Goal: Information Seeking & Learning: Understand process/instructions

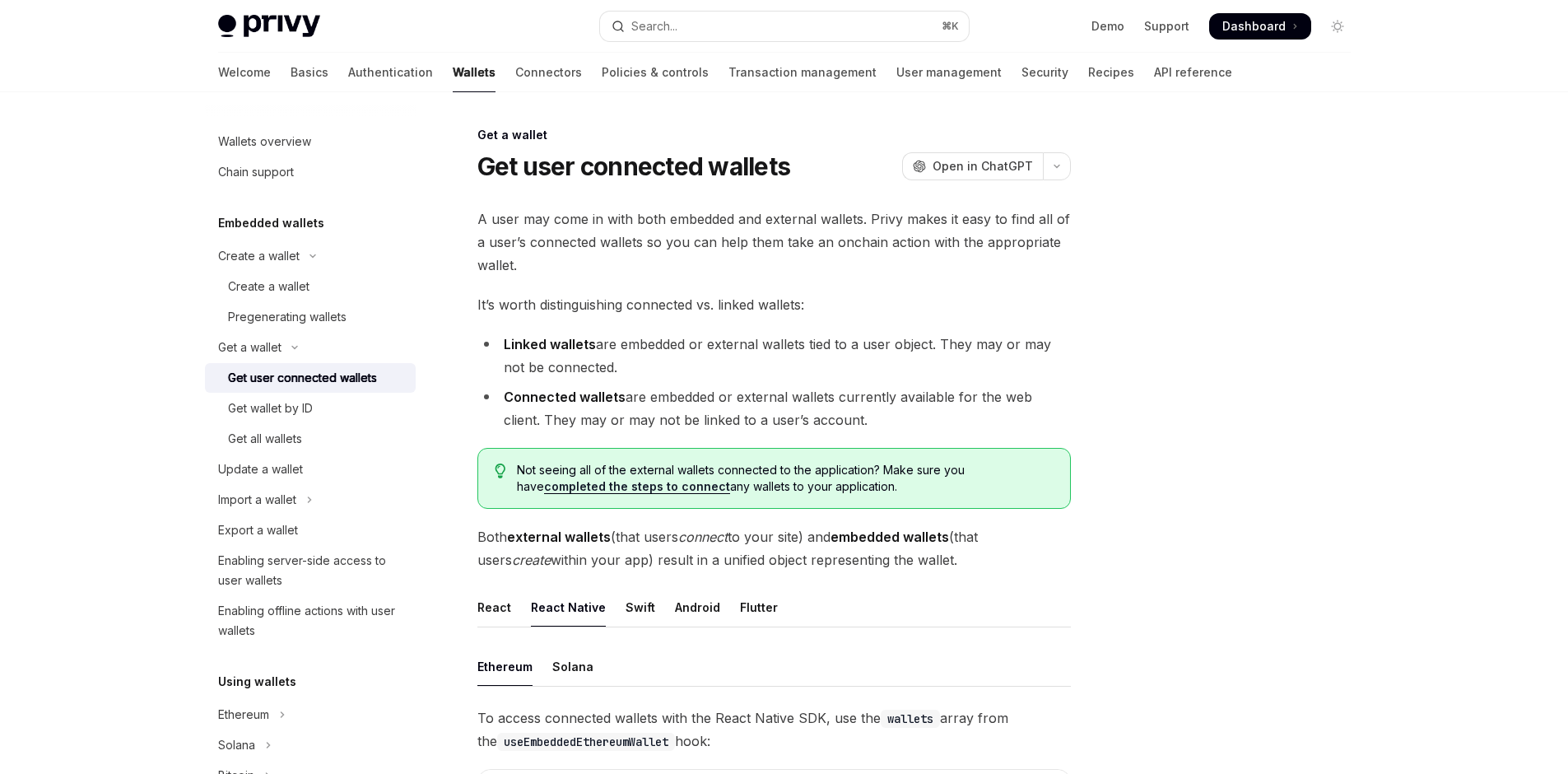
scroll to position [209, 0]
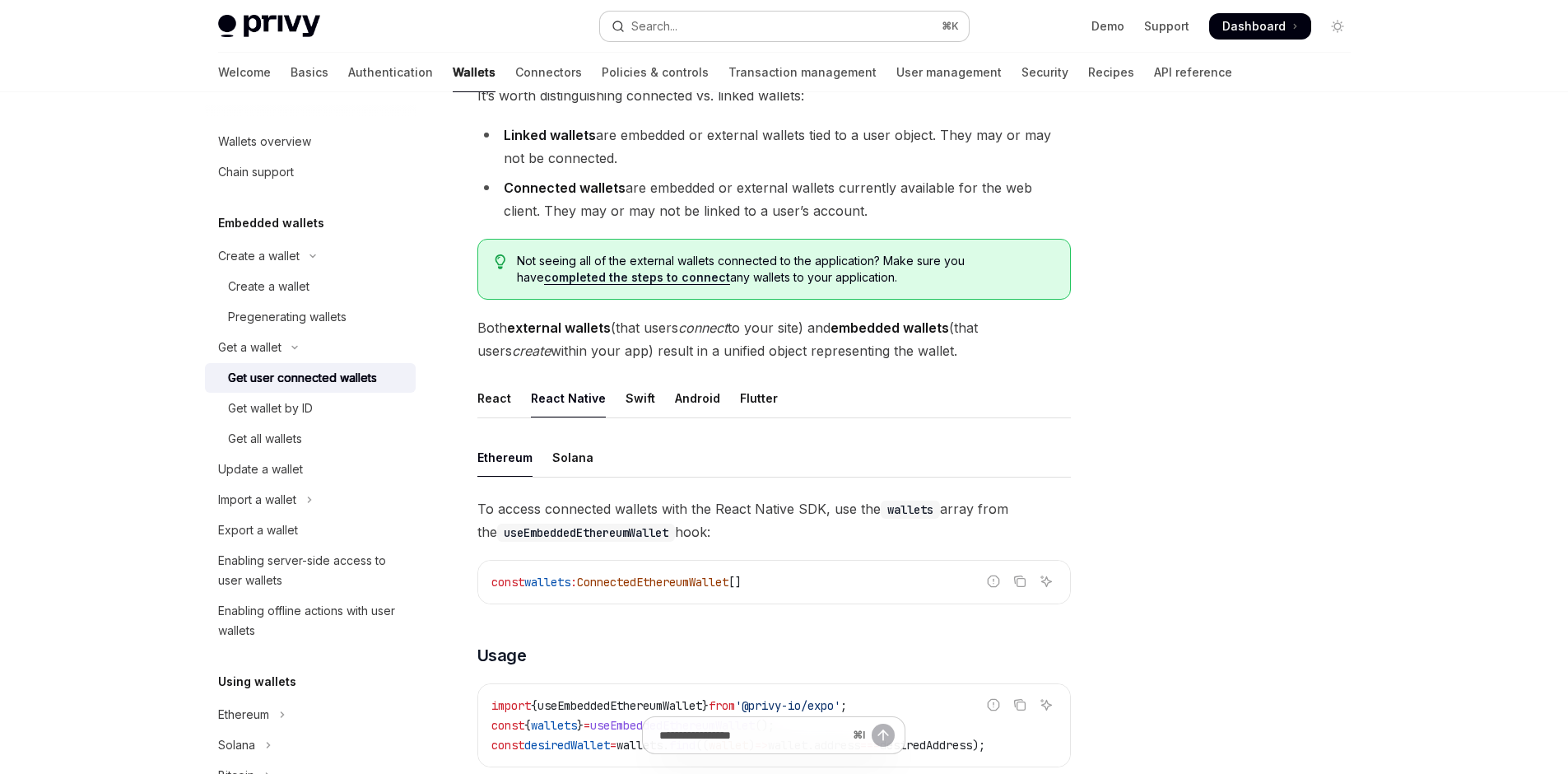
click at [641, 36] on div "Search..." at bounding box center [654, 27] width 46 height 19
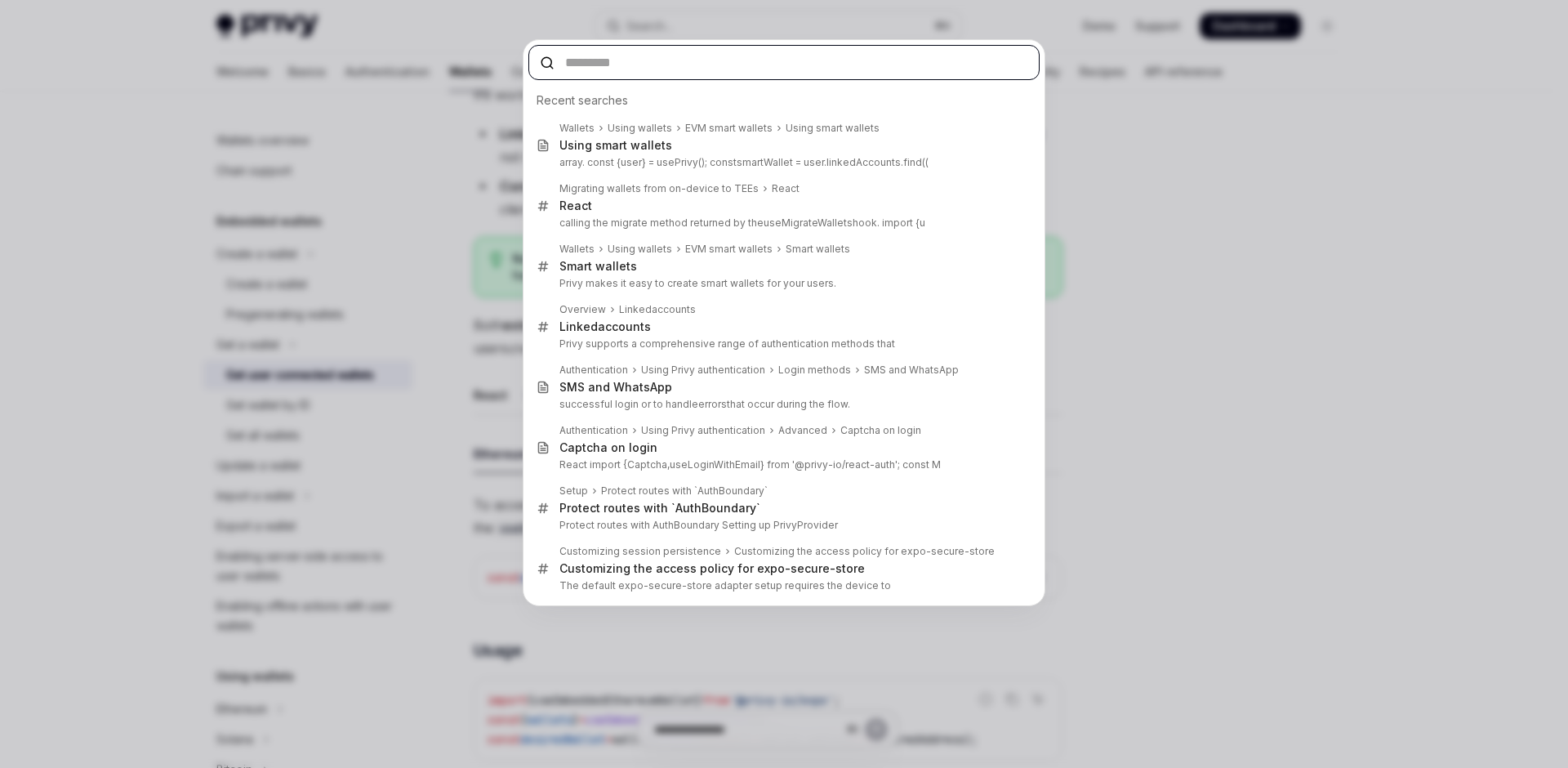
paste input "**********"
type input "**********"
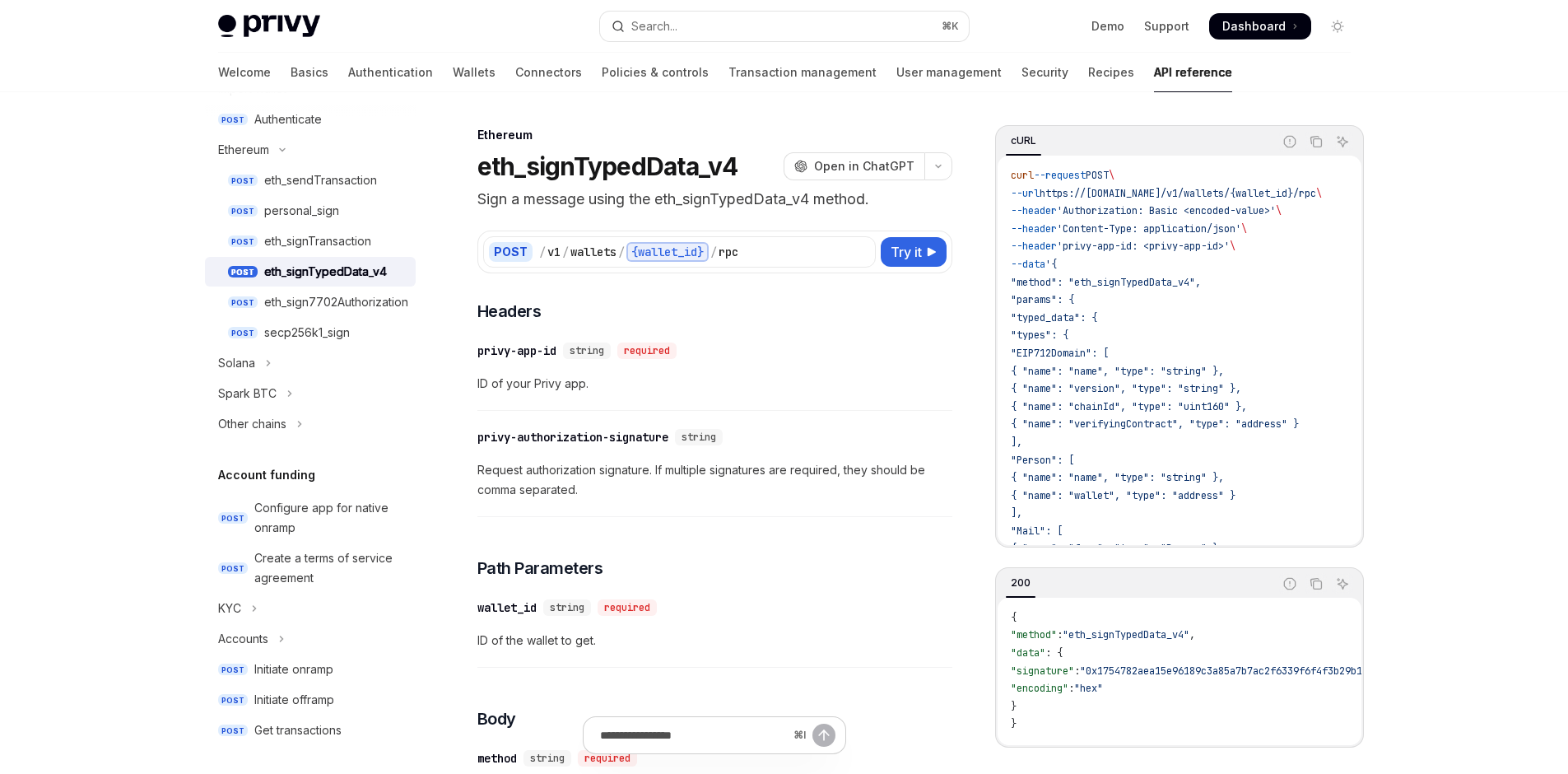
click at [535, 211] on header "Ethereum eth_signTypedData_v4 OpenAI Open in ChatGPT Sign a message using the e…" at bounding box center [715, 168] width 475 height 84
click at [539, 181] on h1 "eth_signTypedData_v4" at bounding box center [608, 166] width 261 height 30
drag, startPoint x: 563, startPoint y: 200, endPoint x: 534, endPoint y: 209, distance: 30.4
click at [562, 181] on h1 "eth_signTypedData_v4" at bounding box center [608, 166] width 261 height 30
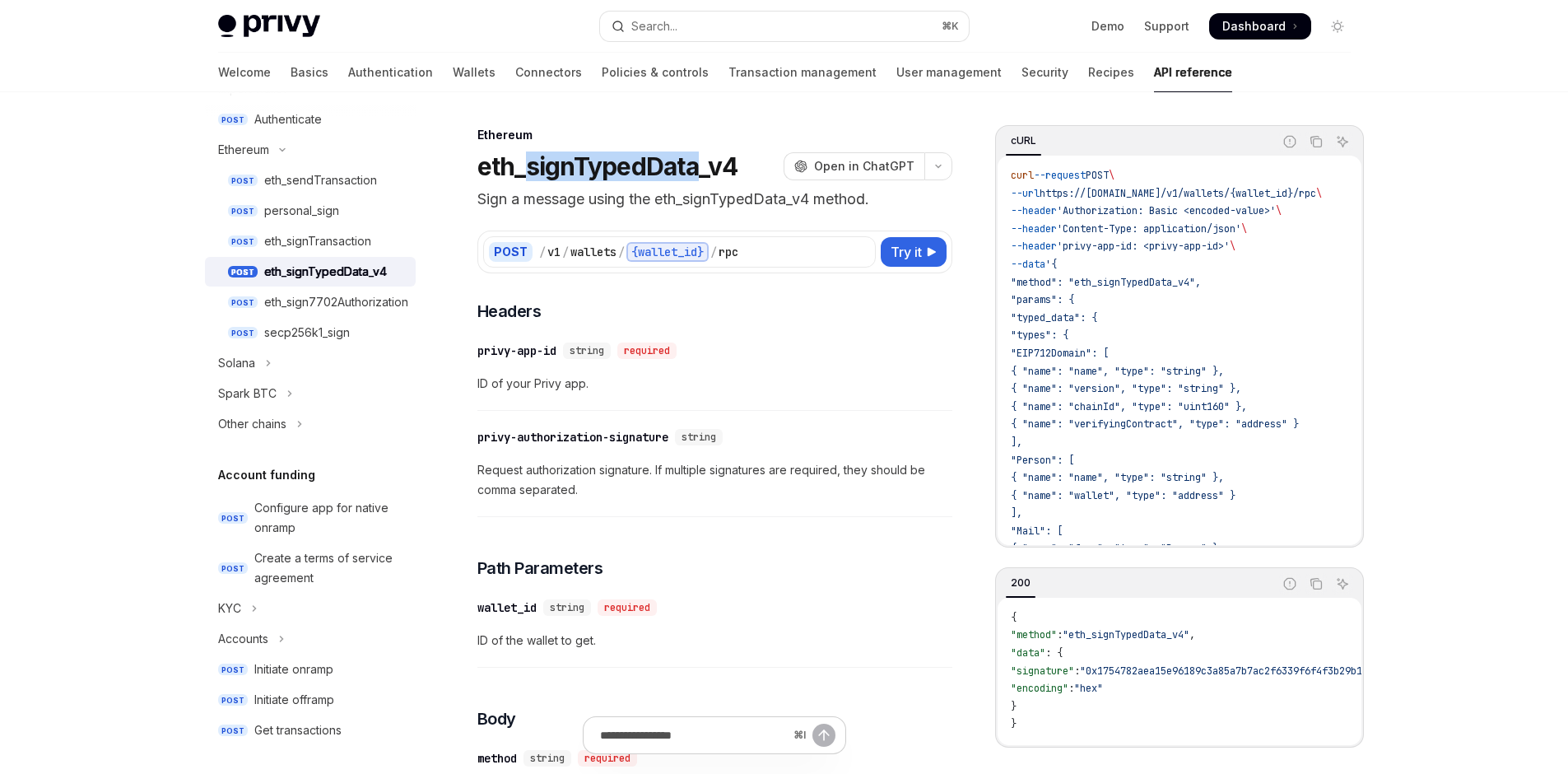
scroll to position [741, 0]
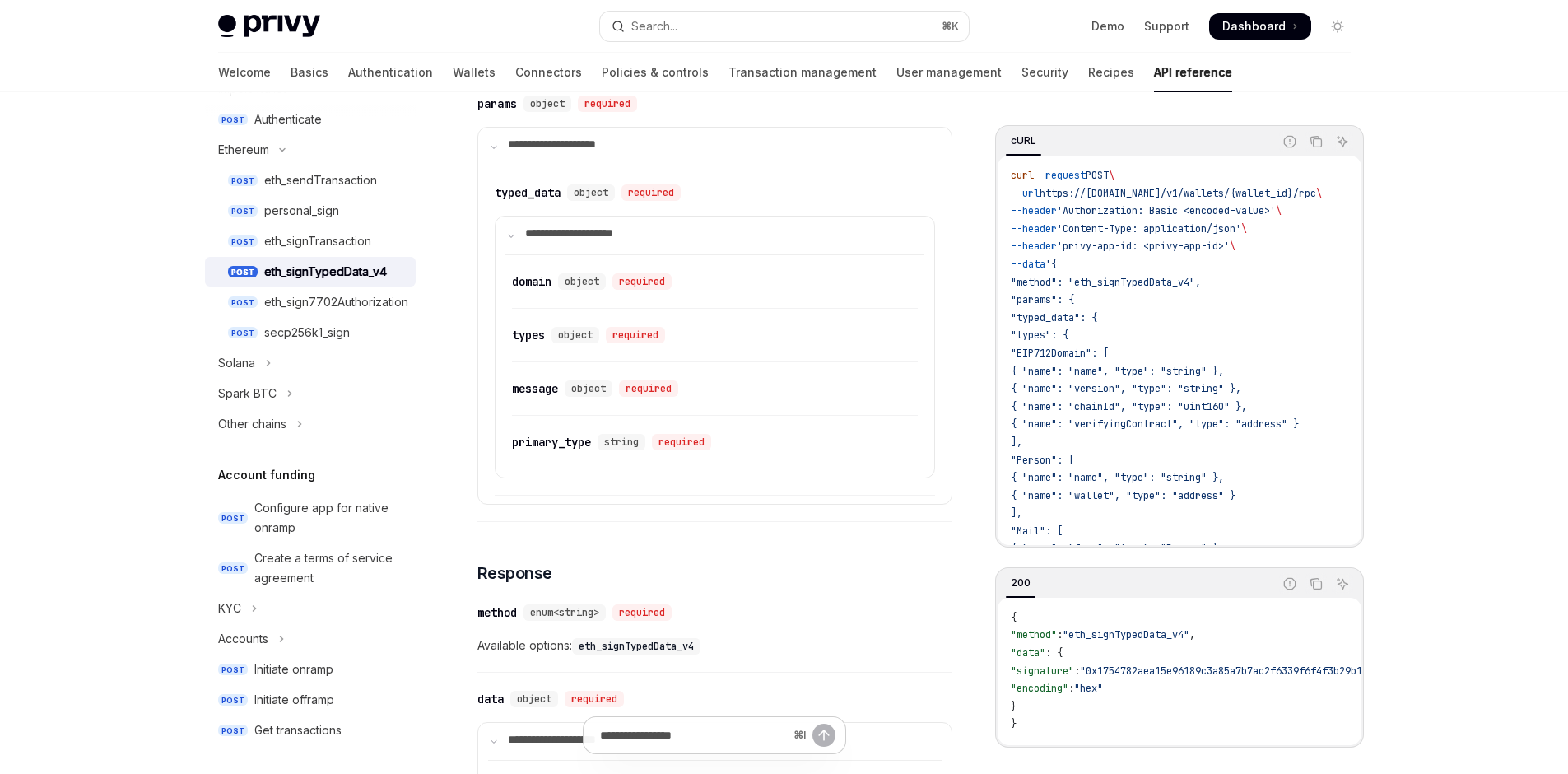
drag, startPoint x: 470, startPoint y: 209, endPoint x: 673, endPoint y: 208, distance: 203.0
click at [673, 208] on div "Ethereum eth_signTypedData_v4 OpenAI Open in ChatGPT Sign a message using the e…" at bounding box center [561, 288] width 791 height 1809
click at [670, 27] on div "​ method string required" at bounding box center [707, 17] width 458 height 19
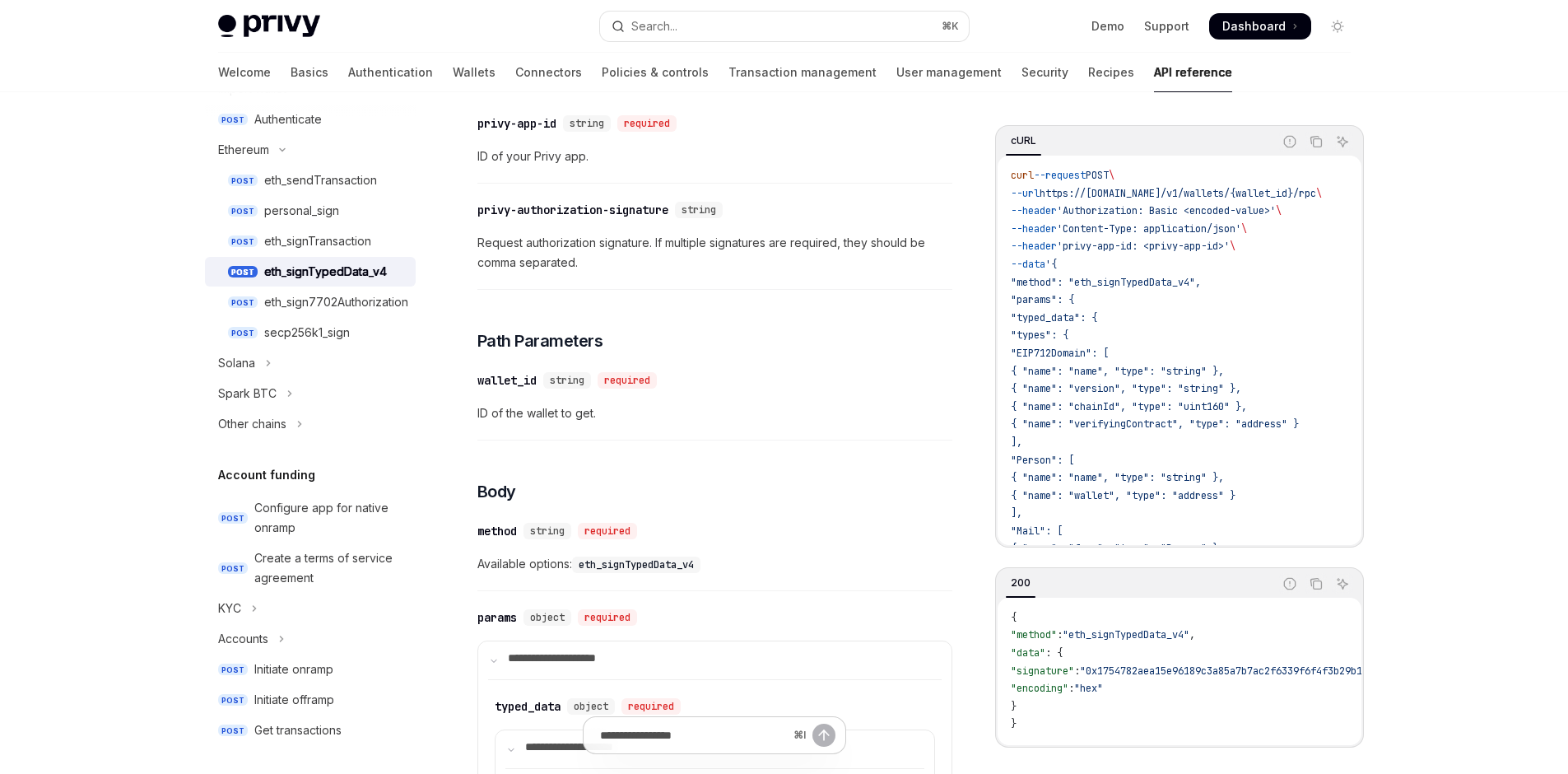
scroll to position [0, 0]
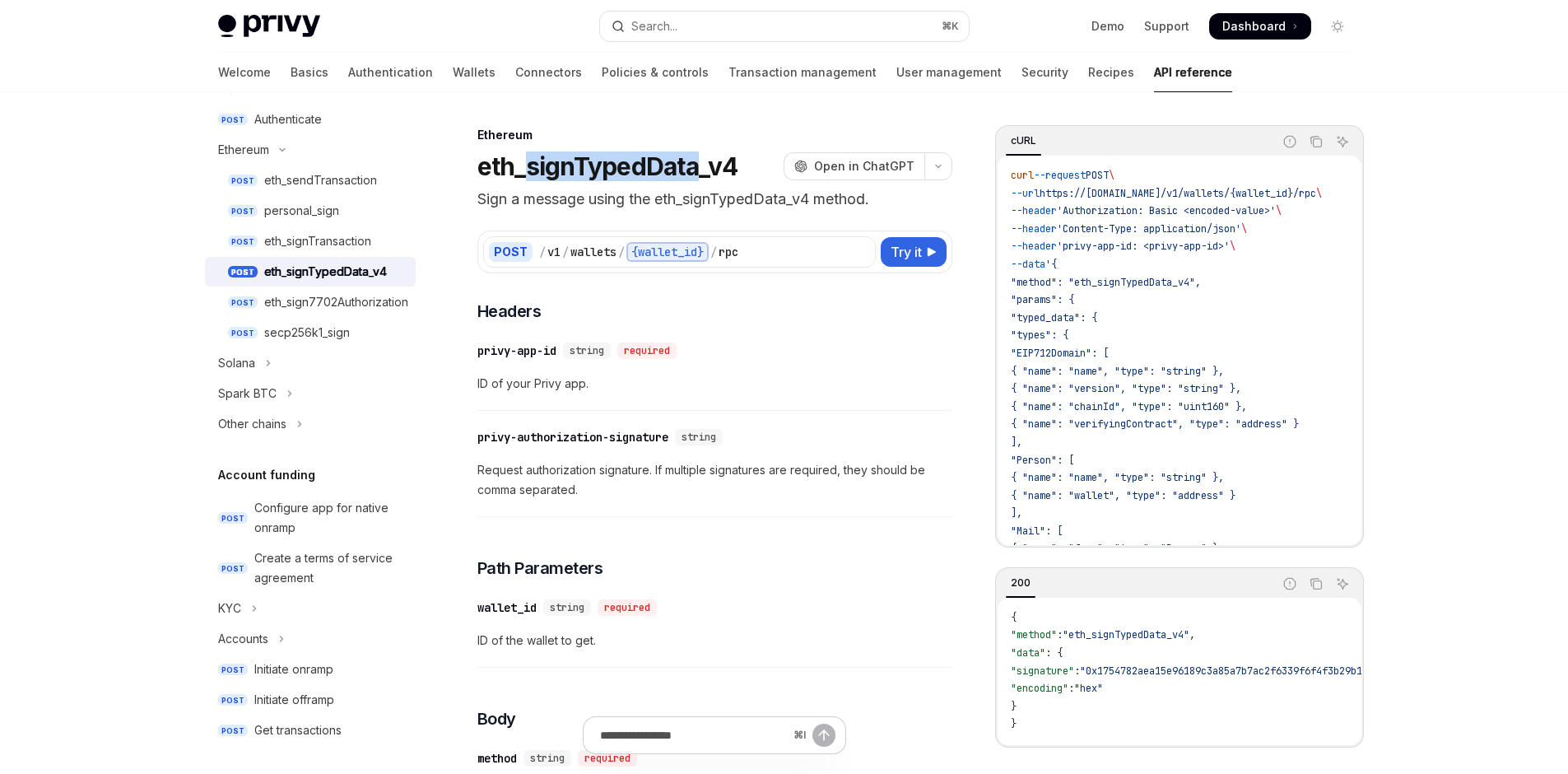
copy h1 "signTypedData"
drag, startPoint x: 463, startPoint y: 211, endPoint x: 670, endPoint y: 201, distance: 207.2
click at [670, 181] on h1 "eth_signTypedData_v4" at bounding box center [608, 166] width 261 height 30
click at [677, 42] on button "Search... ⌘ K" at bounding box center [784, 27] width 369 height 30
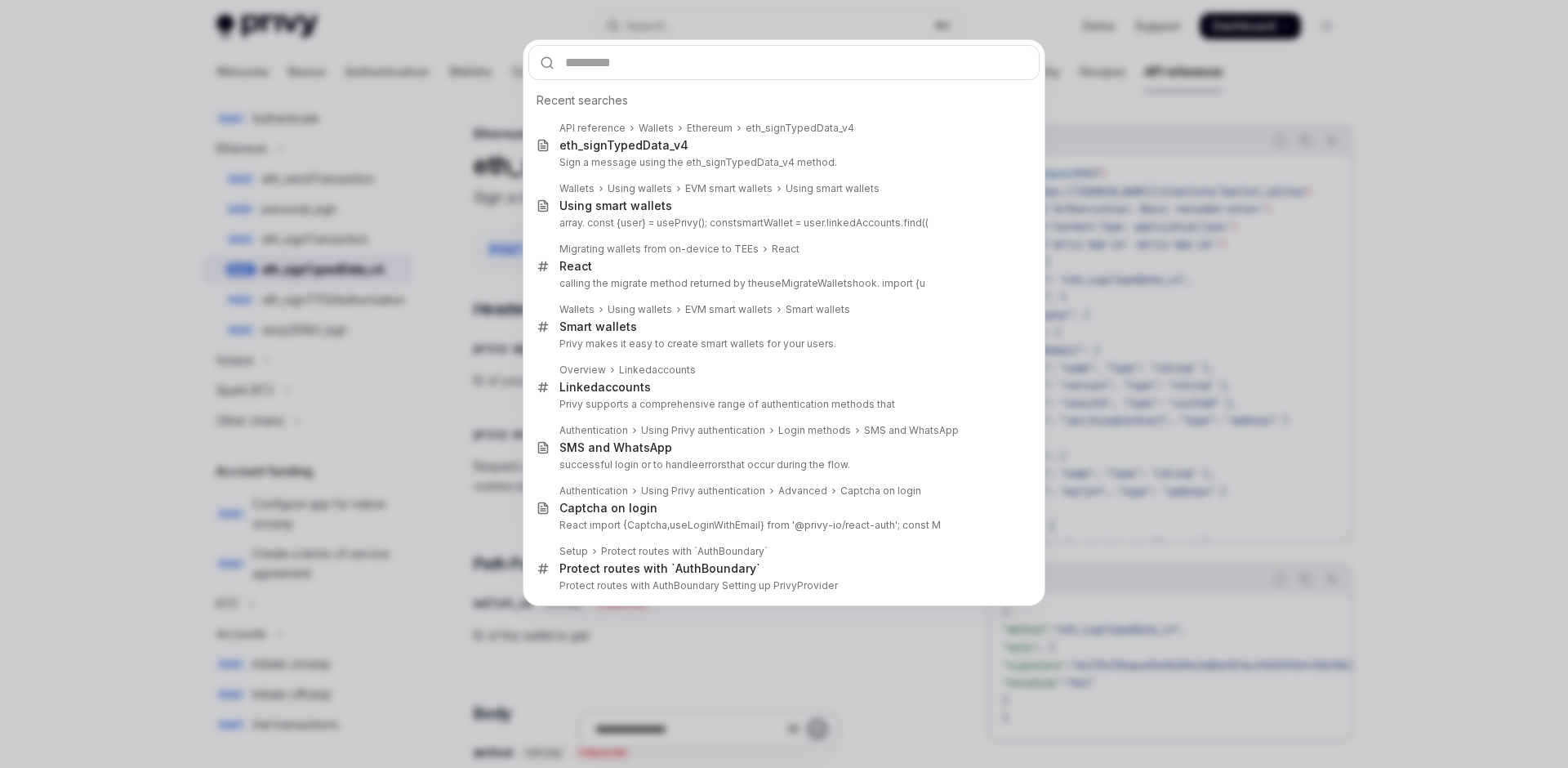
type input "**********"
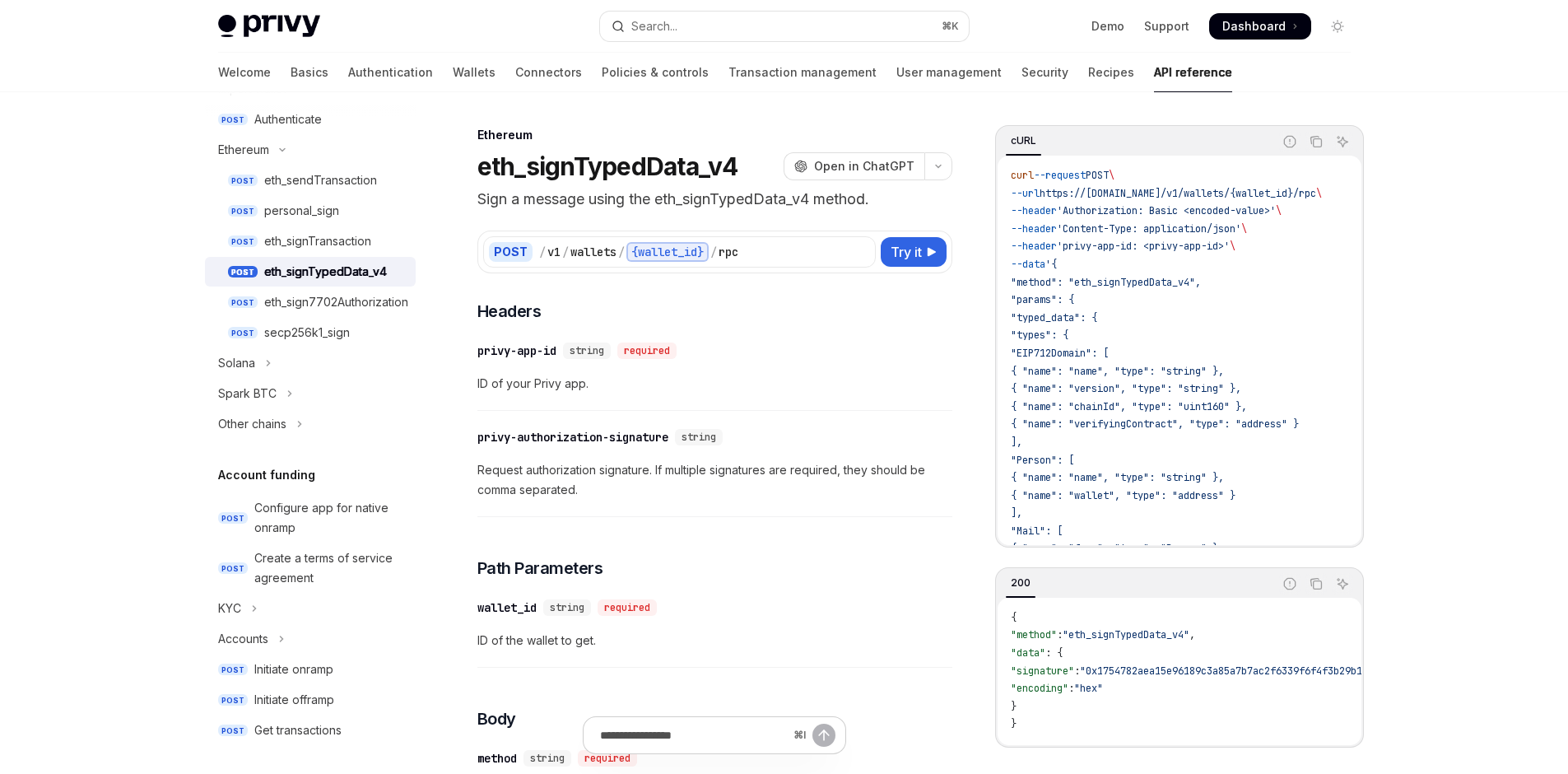
click at [664, 182] on div at bounding box center [784, 387] width 1568 height 774
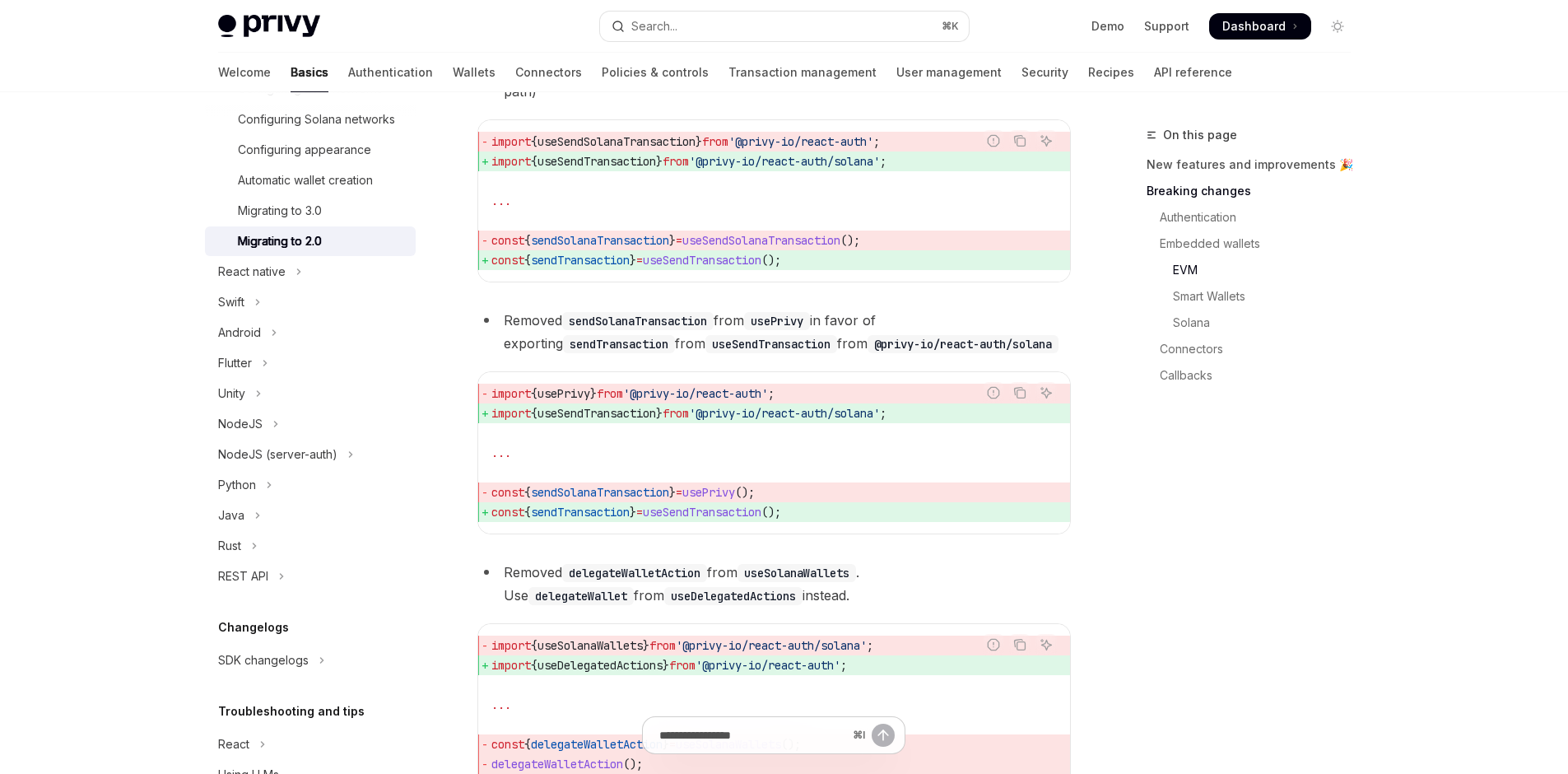
scroll to position [3148, 0]
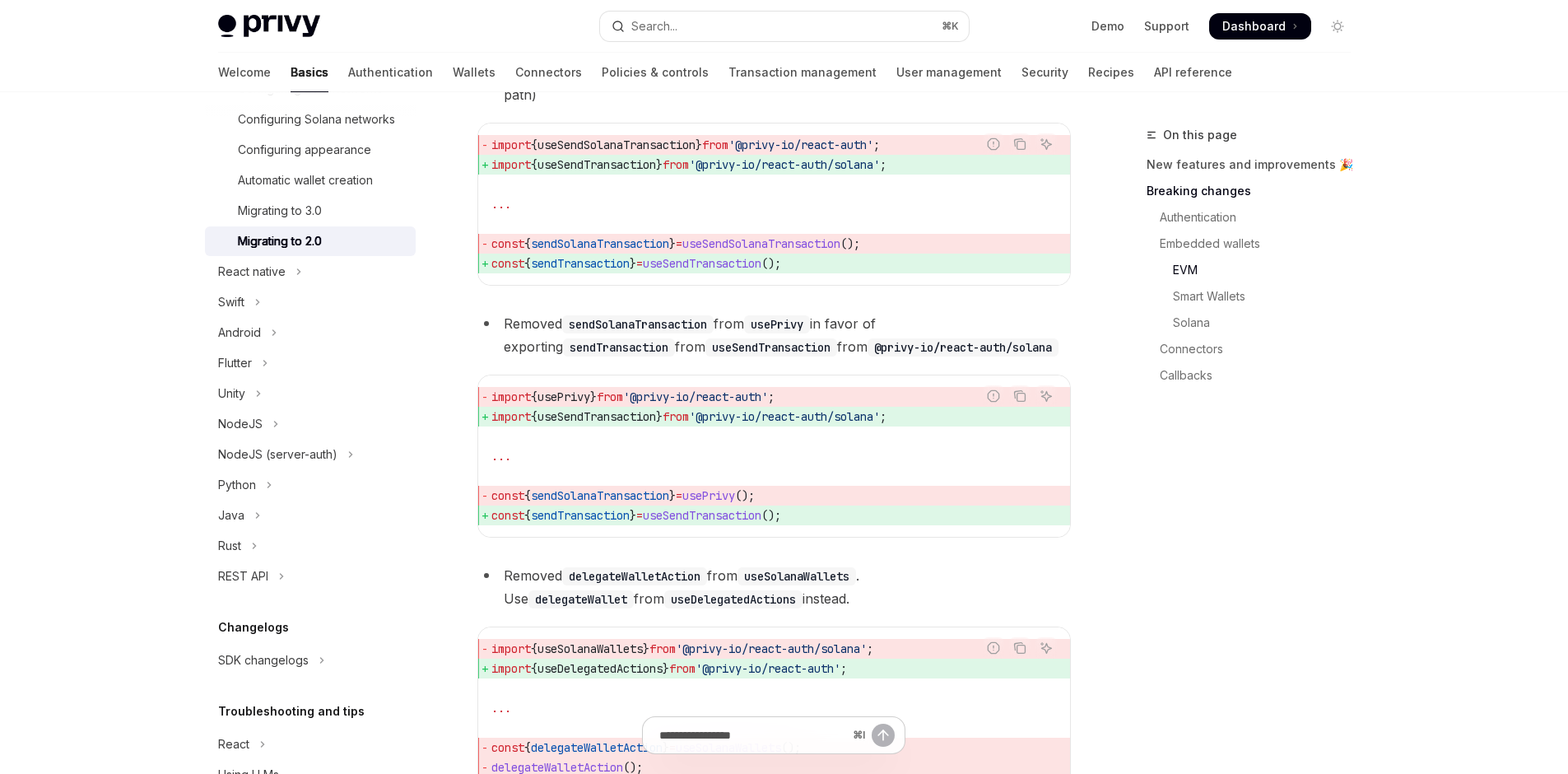
scroll to position [3181, 0]
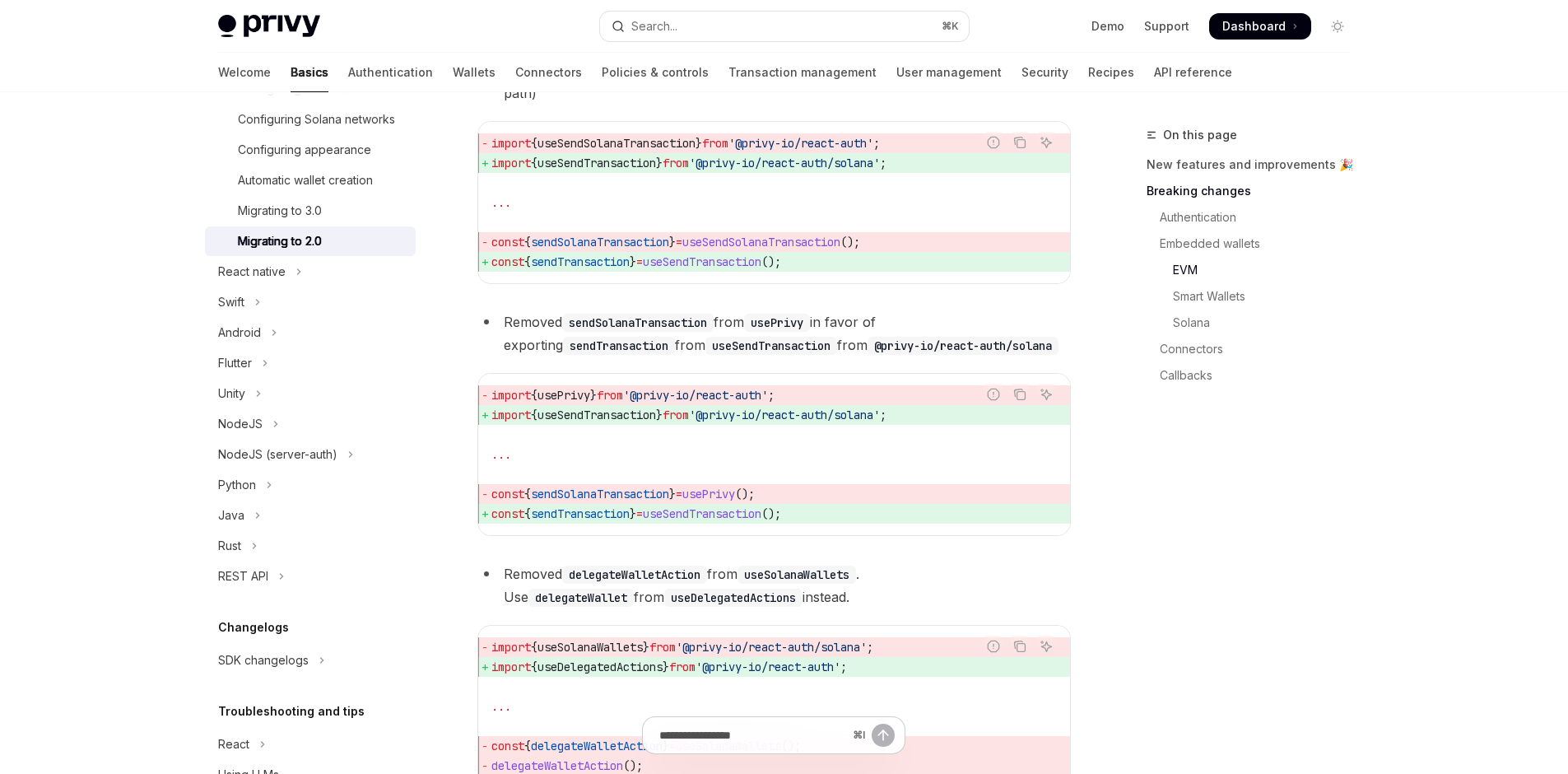
drag, startPoint x: 856, startPoint y: 297, endPoint x: 1047, endPoint y: 308, distance: 191.3
drag, startPoint x: 971, startPoint y: 334, endPoint x: 945, endPoint y: 333, distance: 26.0
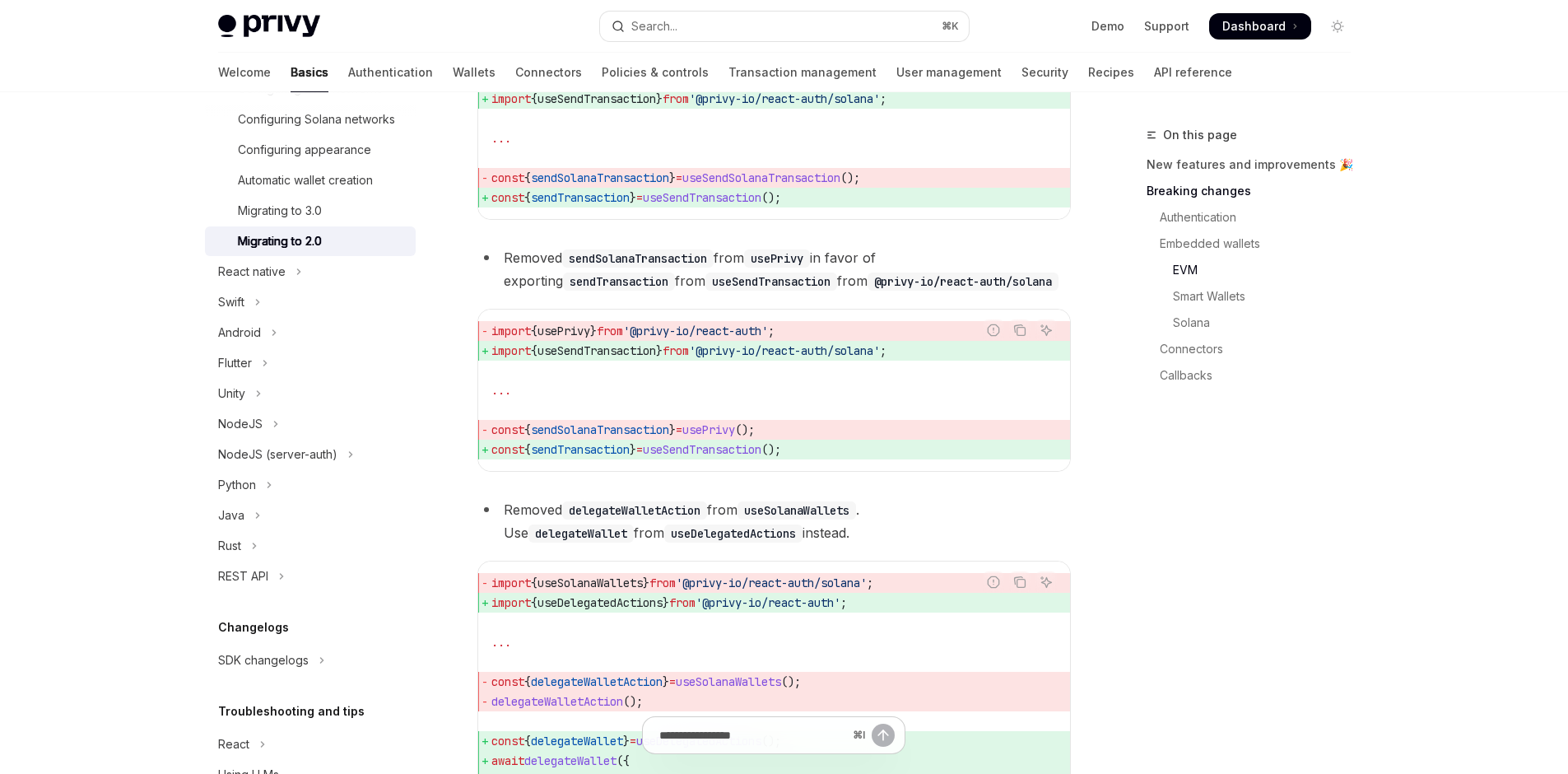
scroll to position [3246, 0]
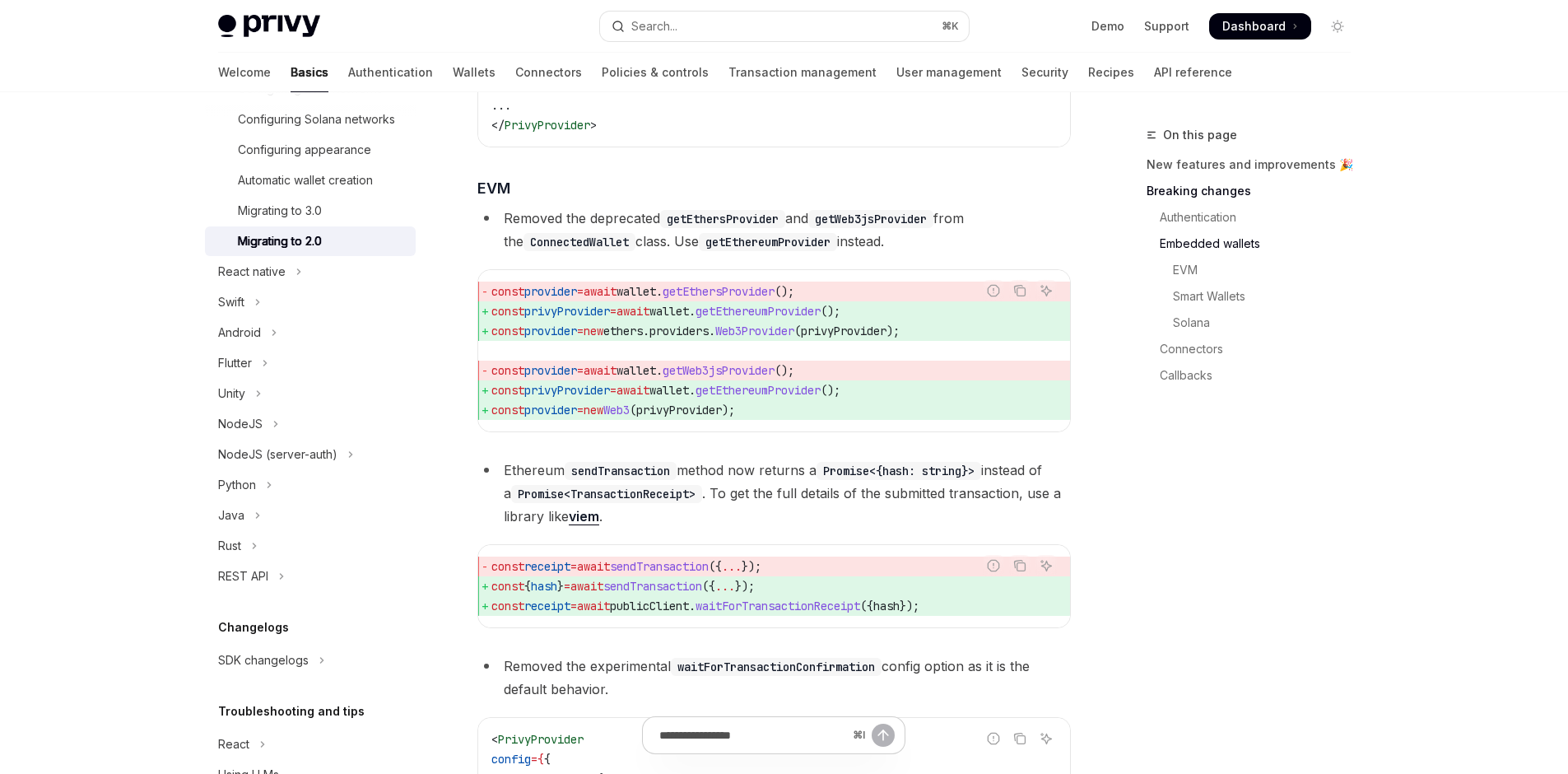
scroll to position [1590, 0]
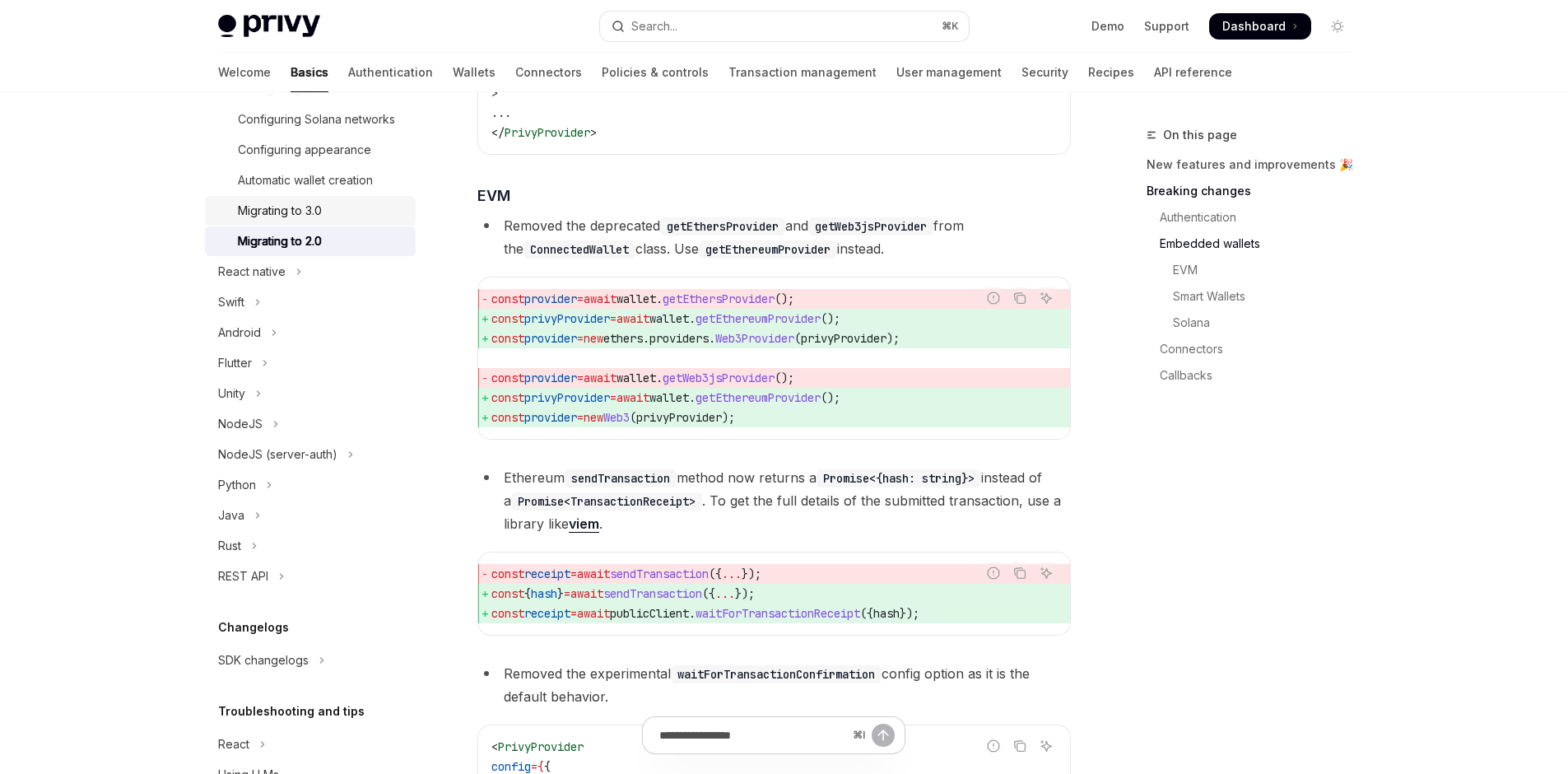
click at [238, 220] on div "Migrating to 3.0" at bounding box center [322, 211] width 168 height 19
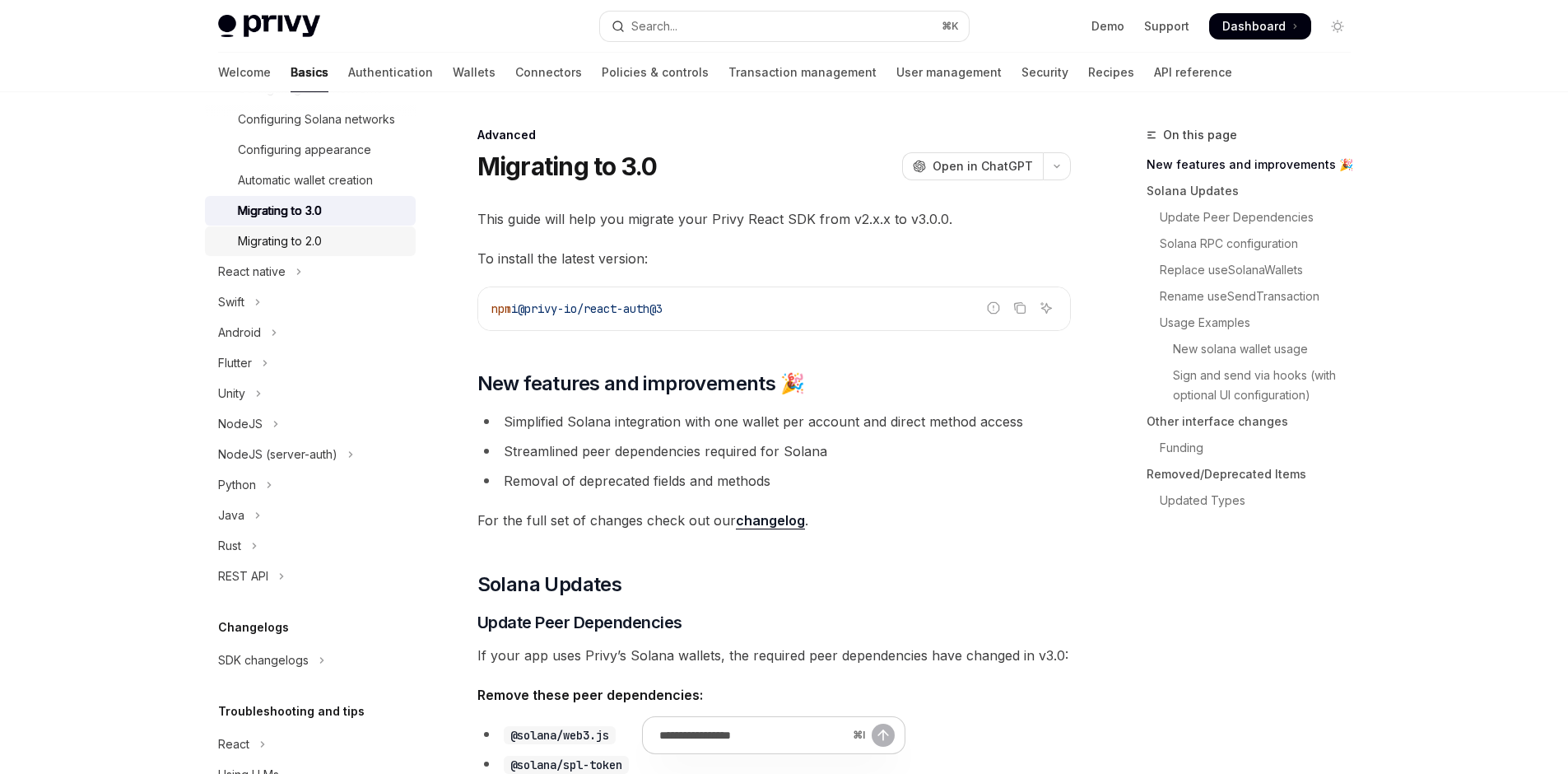
click at [238, 251] on div "Migrating to 2.0" at bounding box center [322, 241] width 168 height 19
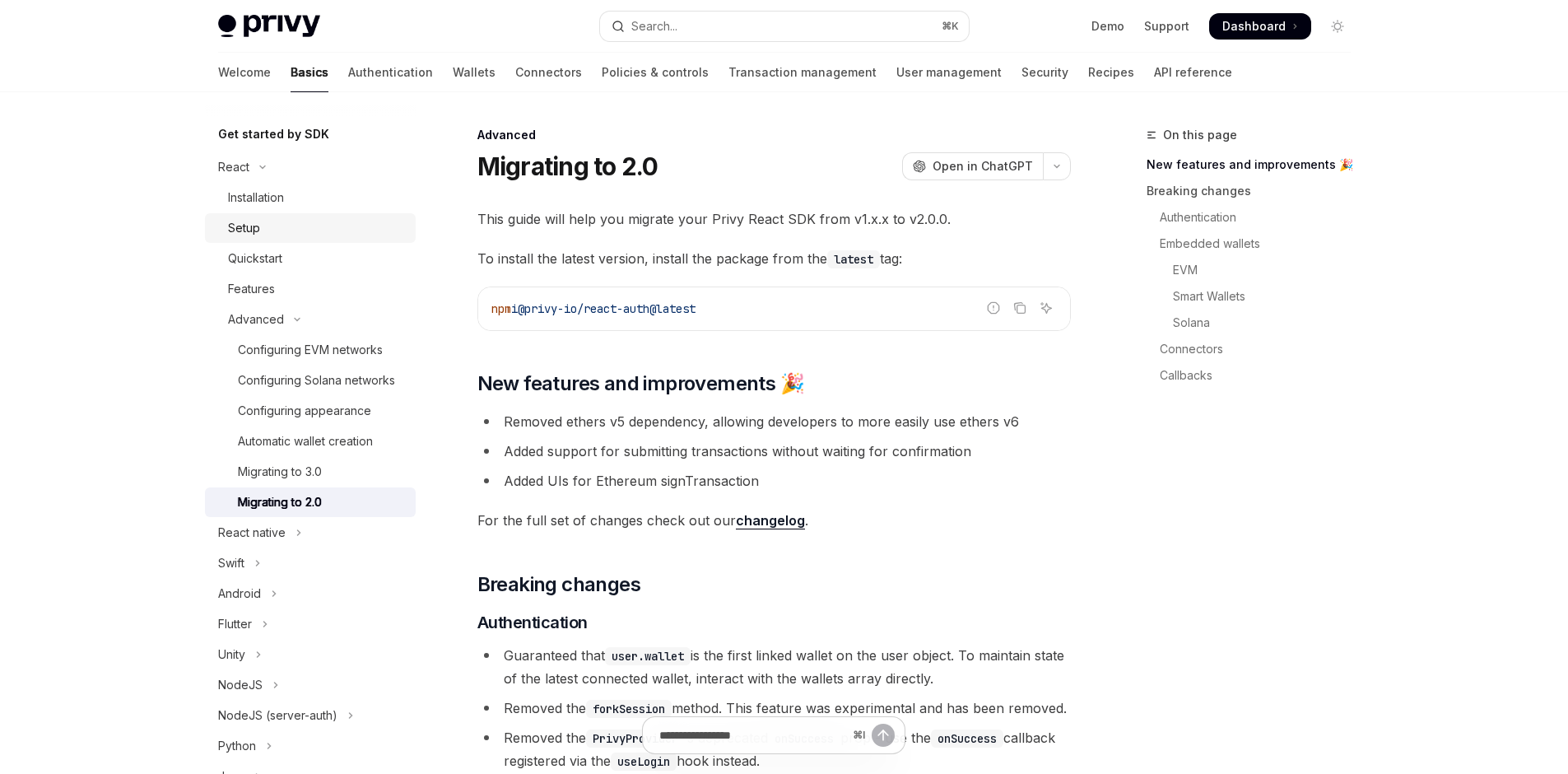
scroll to position [168, 0]
click at [654, 42] on button "Search... ⌘ K" at bounding box center [784, 27] width 369 height 30
type textarea "*"
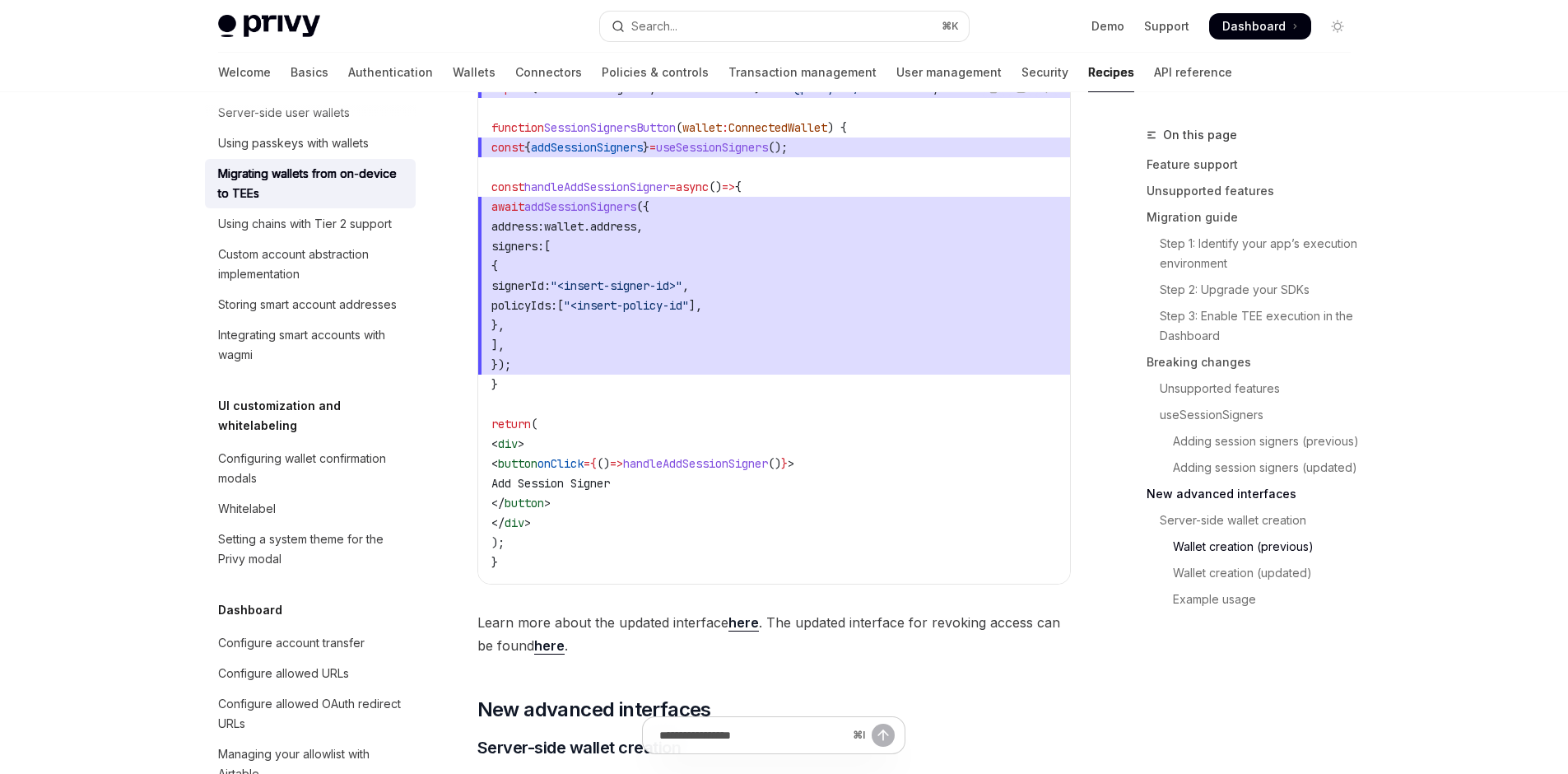
scroll to position [5655, 0]
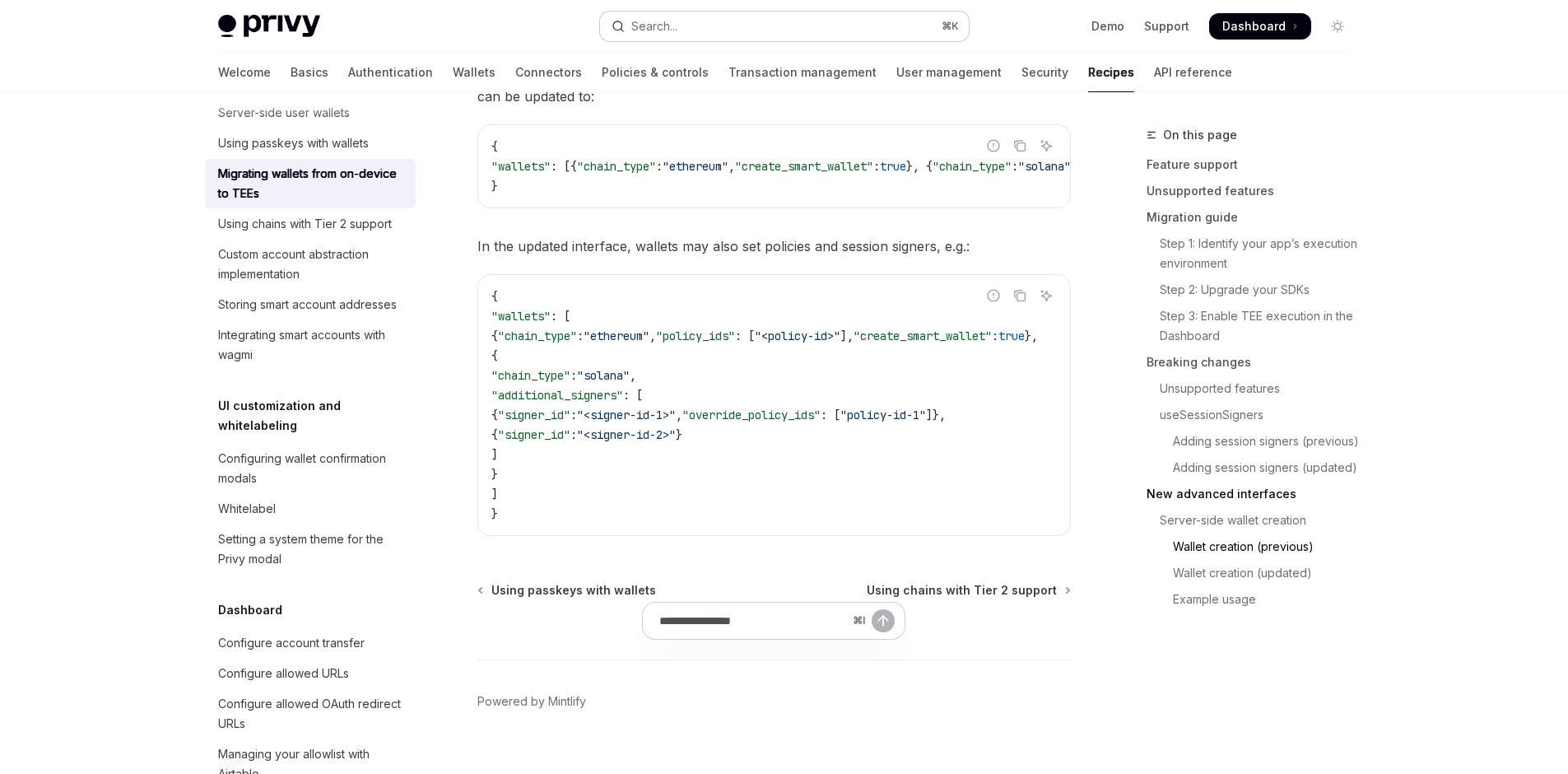
click at [701, 42] on button "Search... ⌘ K" at bounding box center [784, 27] width 369 height 30
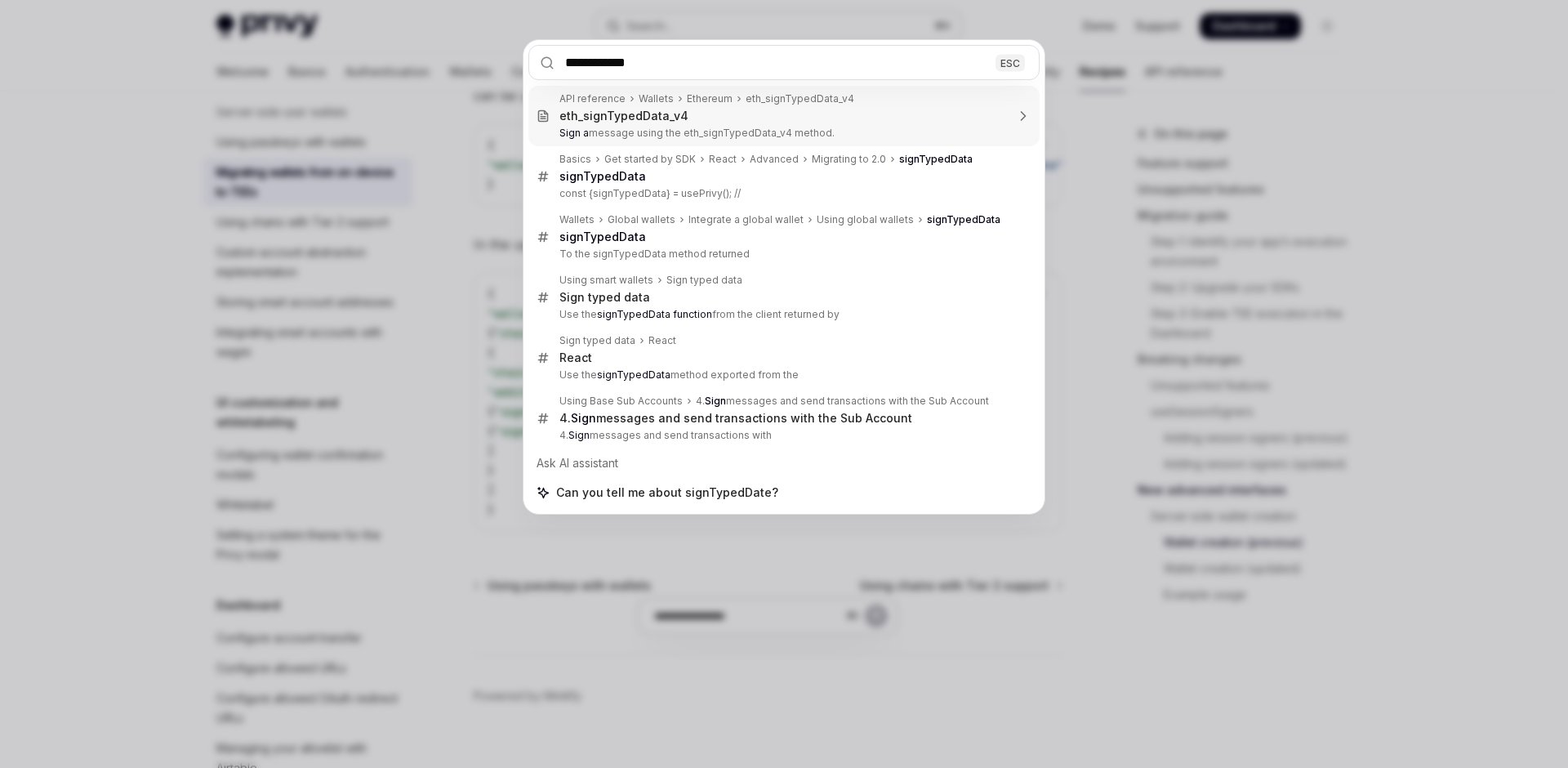
type input "**********"
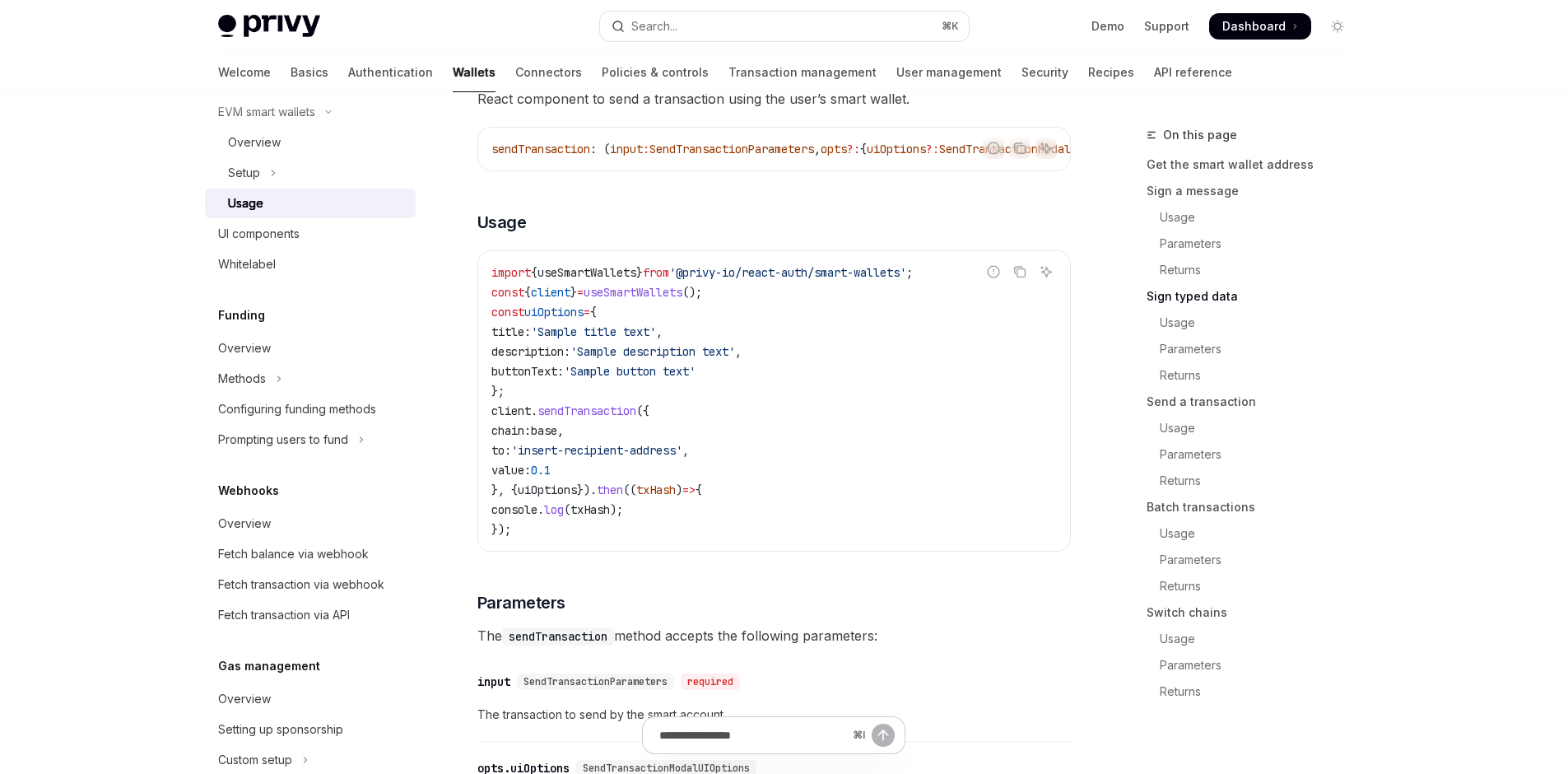
scroll to position [2485, 0]
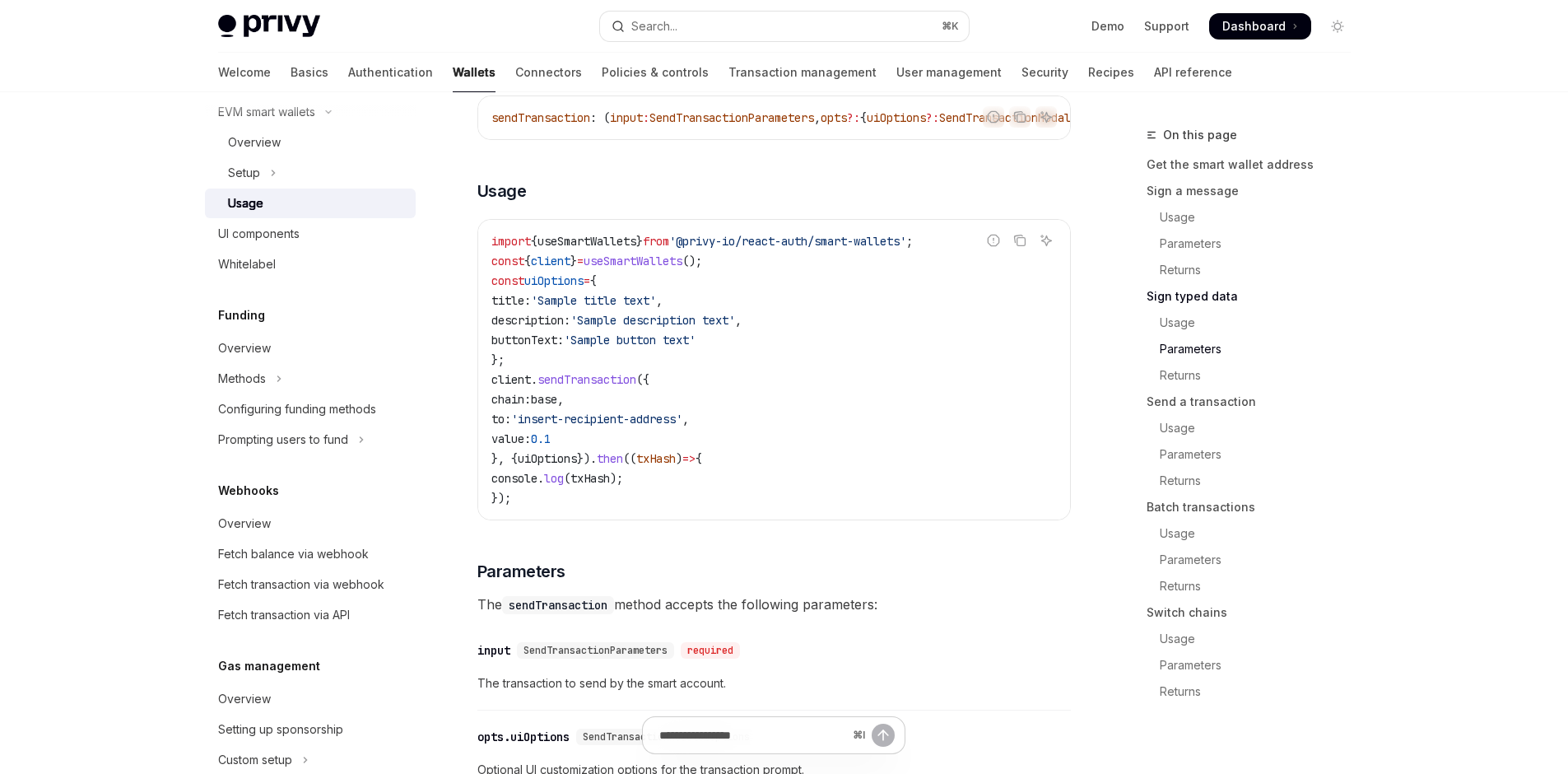
copy code "signTypedData"
click at [218, 122] on div "EVM smart wallets" at bounding box center [267, 111] width 97 height 19
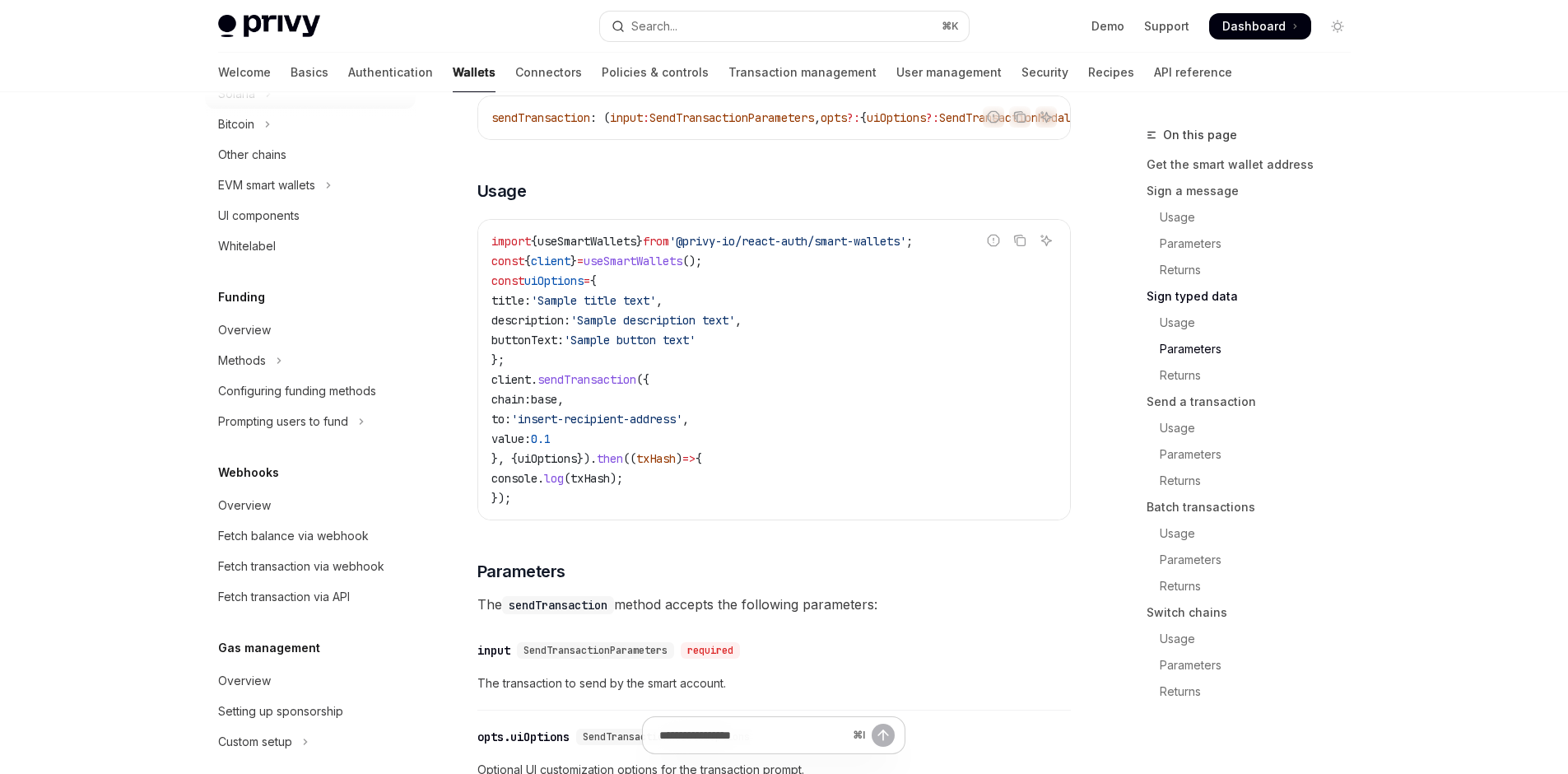
scroll to position [448, 0]
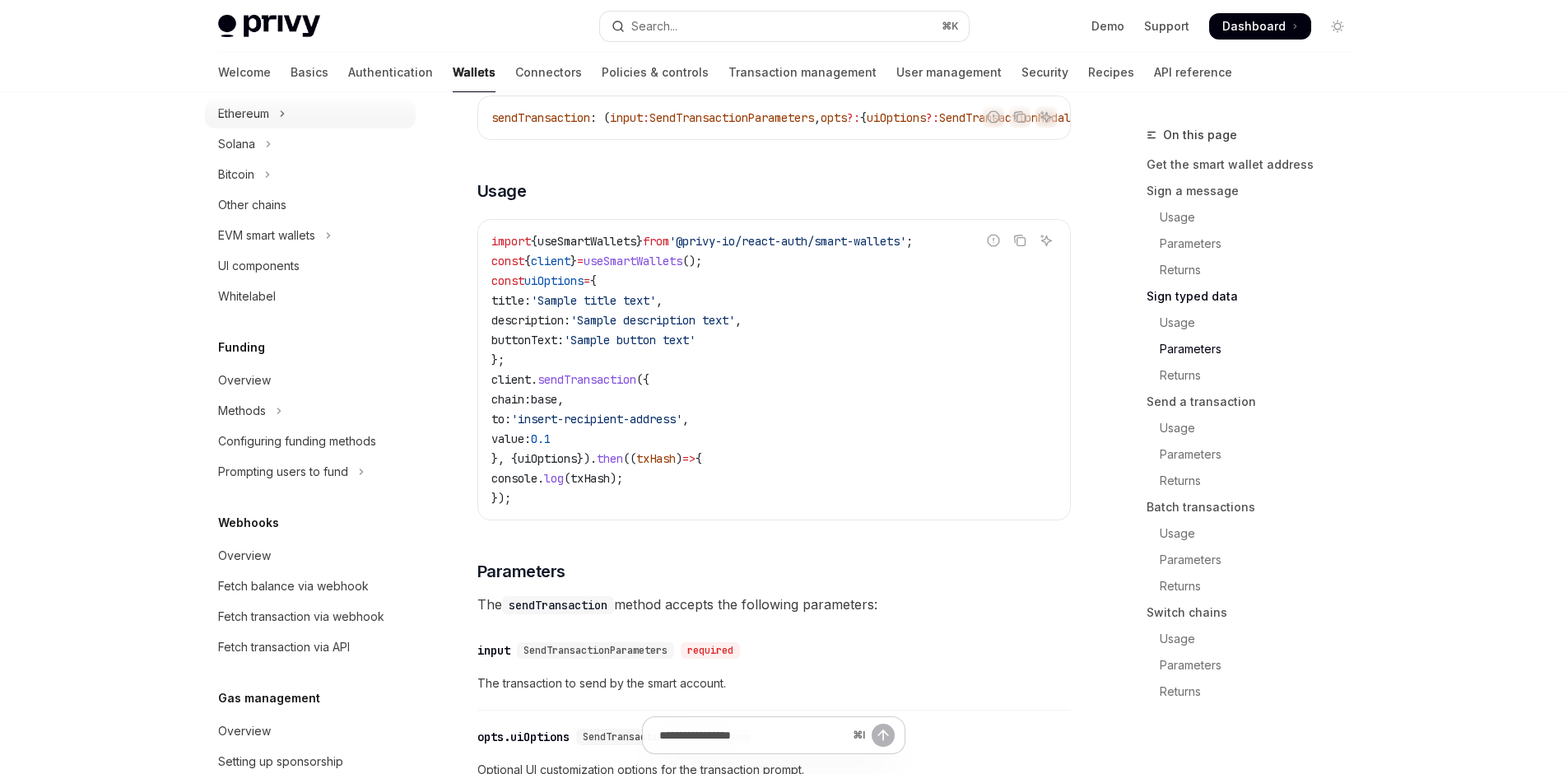
click at [205, 128] on button "Ethereum" at bounding box center [310, 114] width 210 height 30
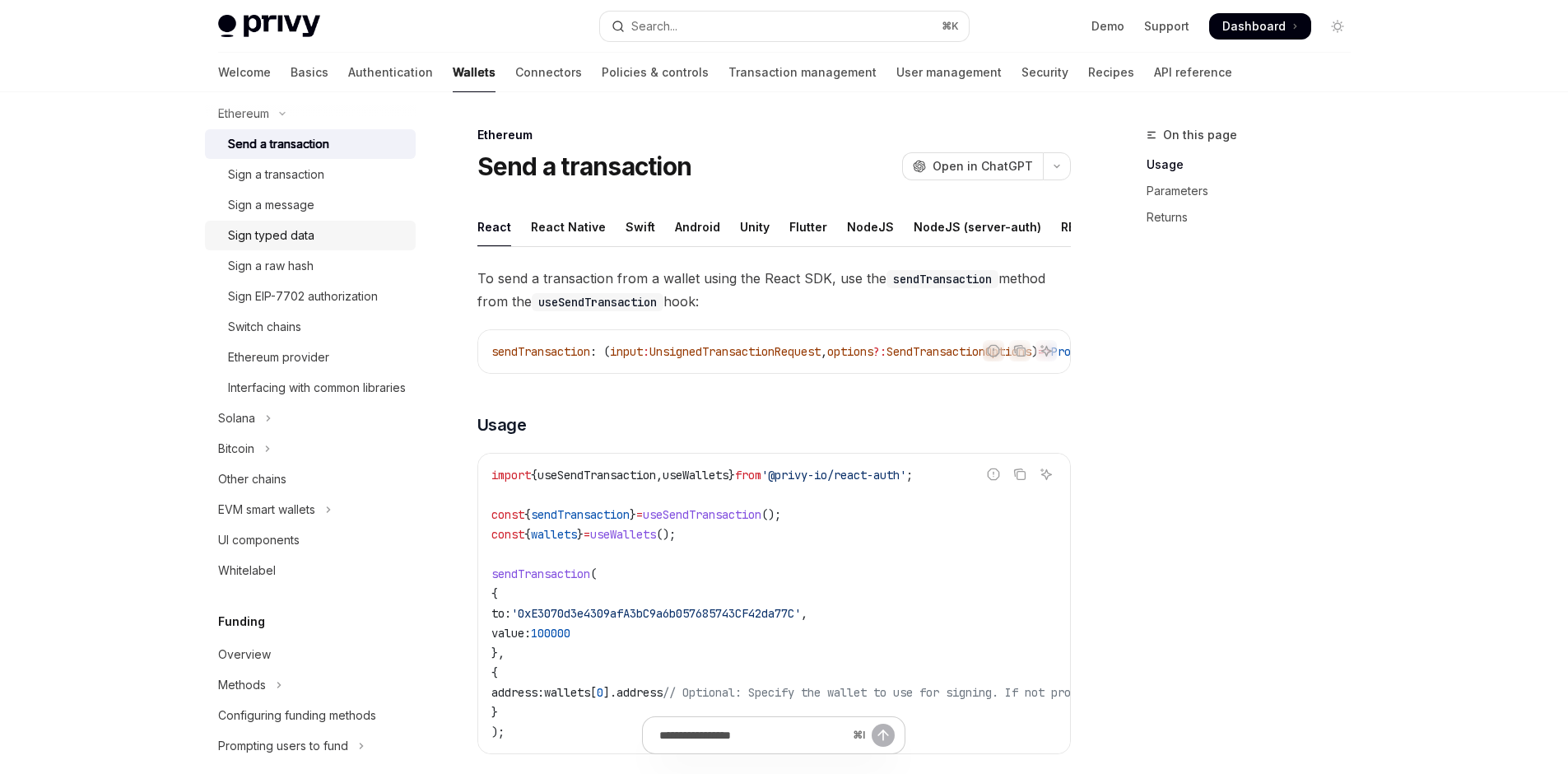
click at [228, 245] on div "Sign typed data" at bounding box center [317, 235] width 178 height 19
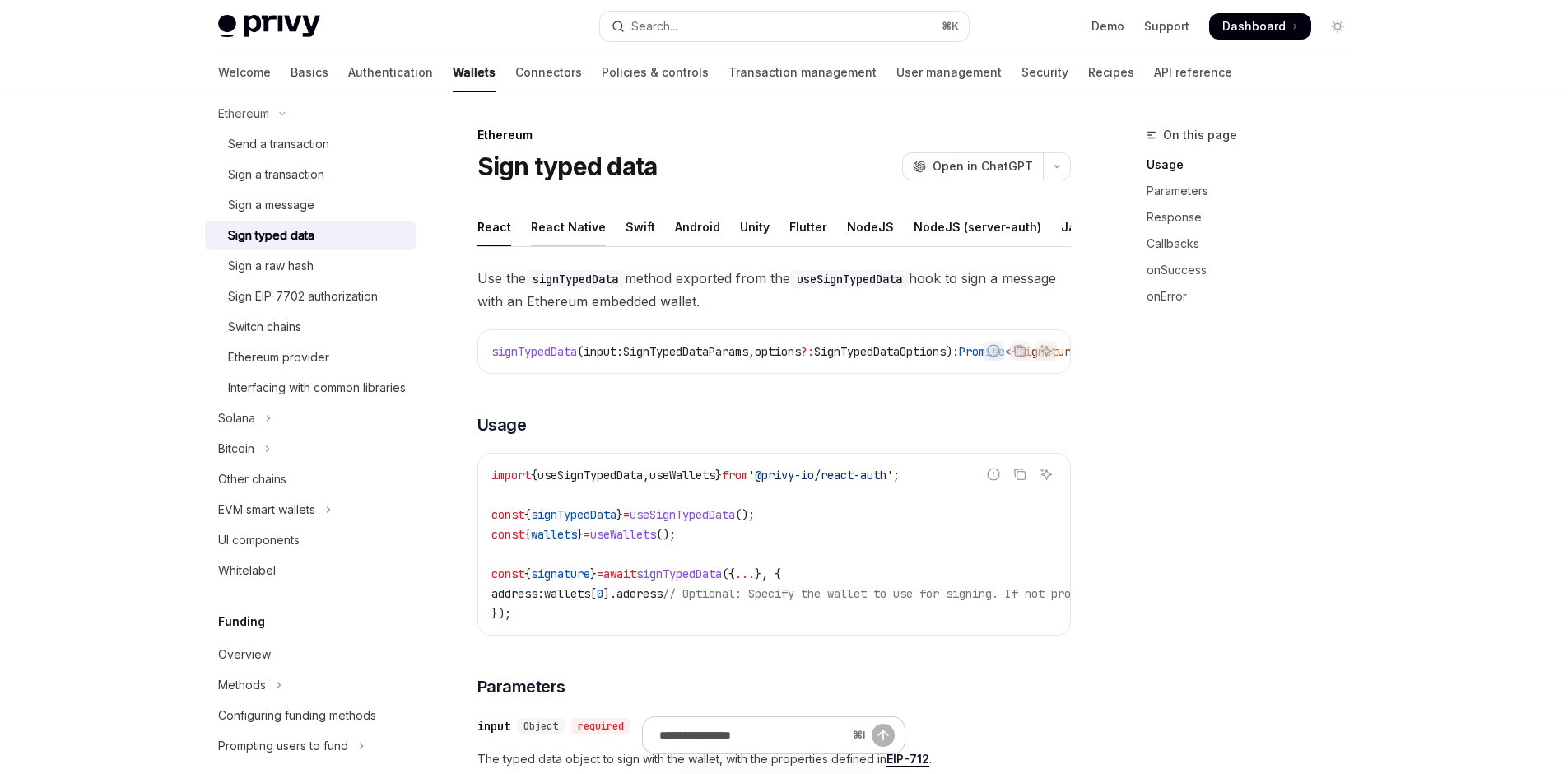
click at [531, 246] on div "React Native" at bounding box center [568, 227] width 75 height 39
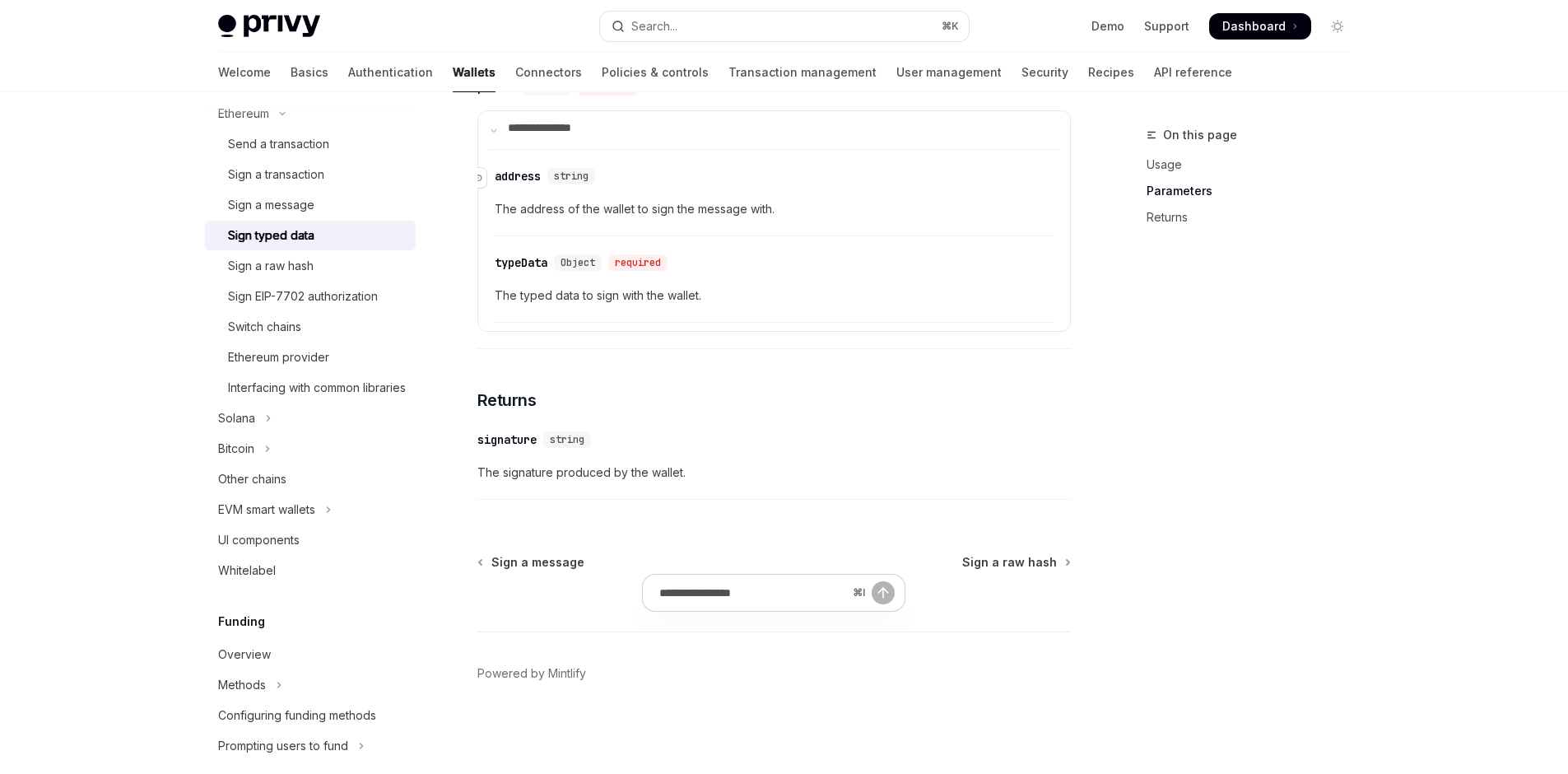
scroll to position [1040, 0]
click at [561, 269] on span "Object" at bounding box center [577, 262] width 34 height 13
click at [585, 305] on span "The typed data to sign with the wallet." at bounding box center [774, 295] width 559 height 19
click at [585, 305] on span "The typed data to sign with the wallet." at bounding box center [774, 295] width 559 height 19
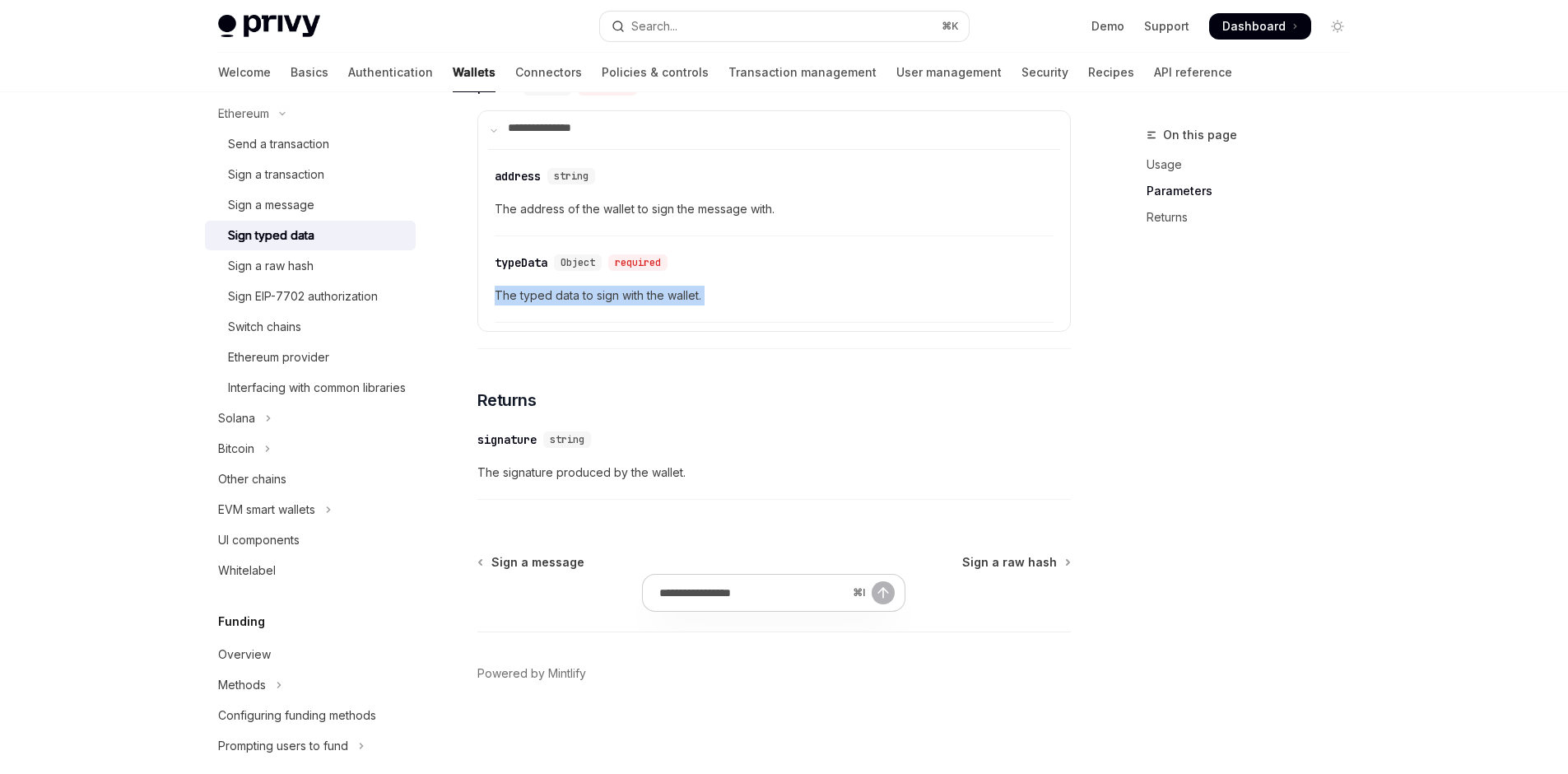
click at [586, 305] on span "The typed data to sign with the wallet." at bounding box center [774, 295] width 559 height 19
click at [678, 305] on span "The typed data to sign with the wallet." at bounding box center [774, 295] width 559 height 19
click at [228, 245] on div "Sign typed data" at bounding box center [317, 235] width 178 height 19
type textarea "*"
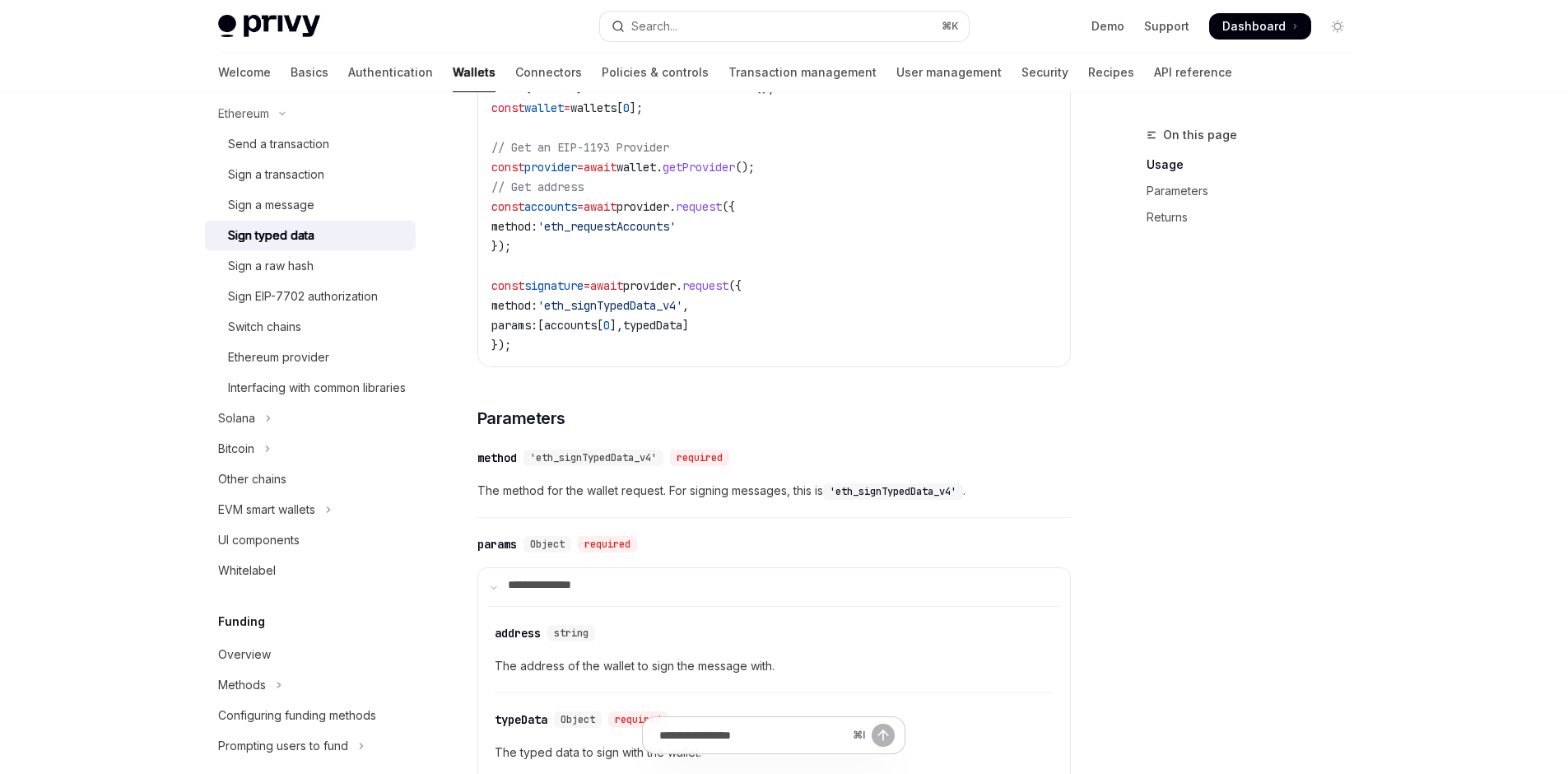
scroll to position [286, 0]
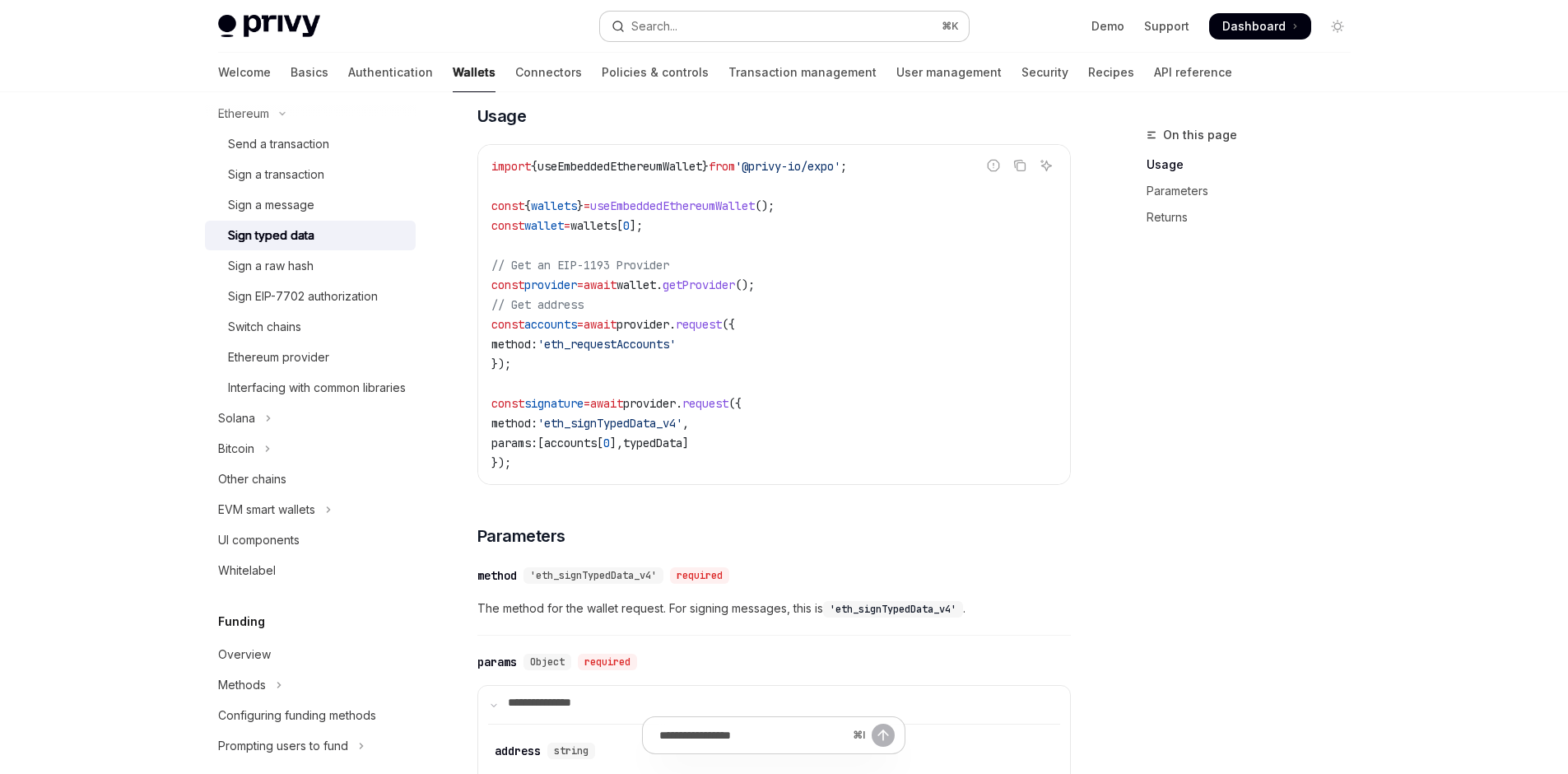
click at [722, 35] on button "Search... ⌘ K" at bounding box center [784, 27] width 369 height 30
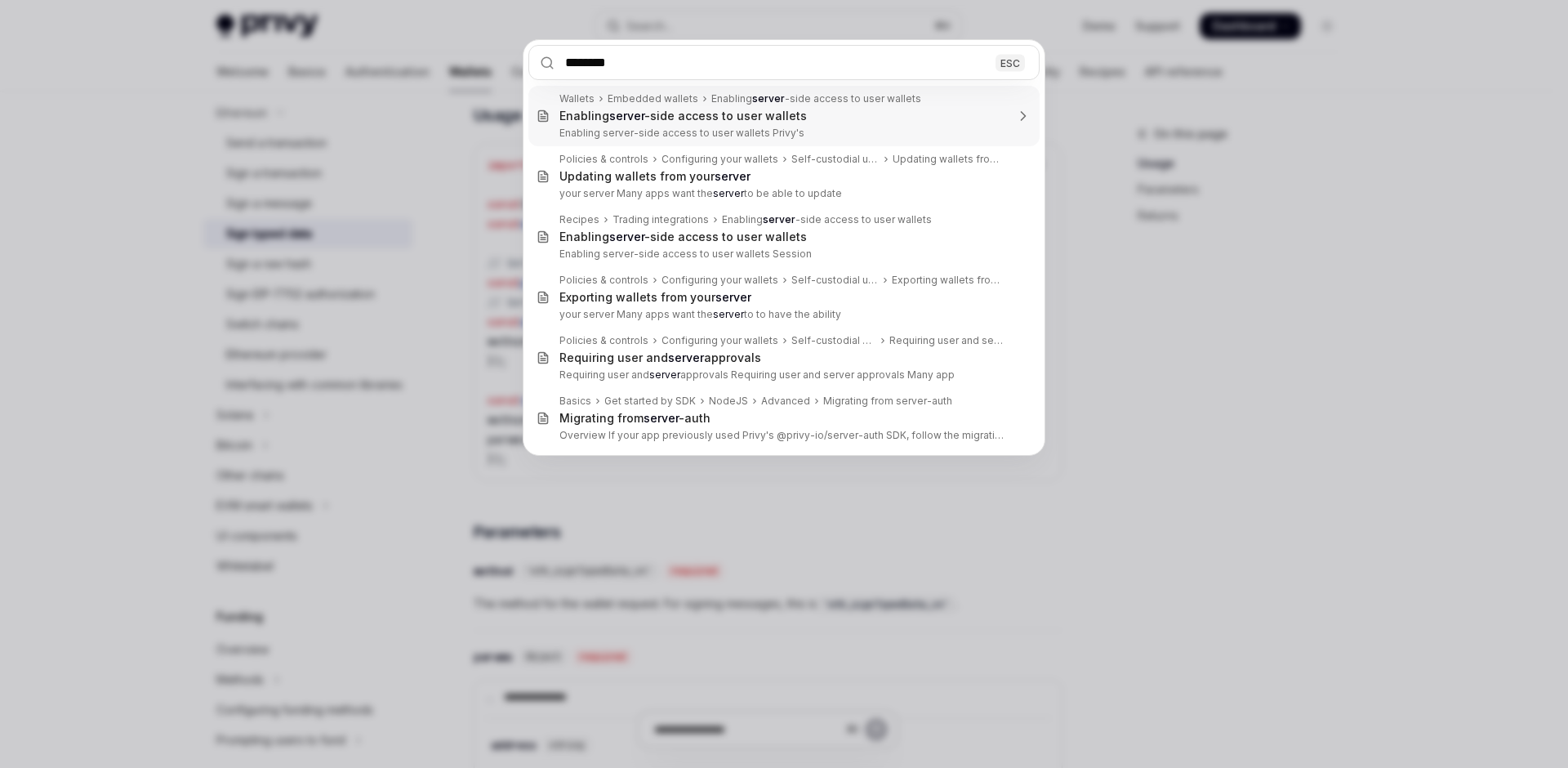
type input "*********"
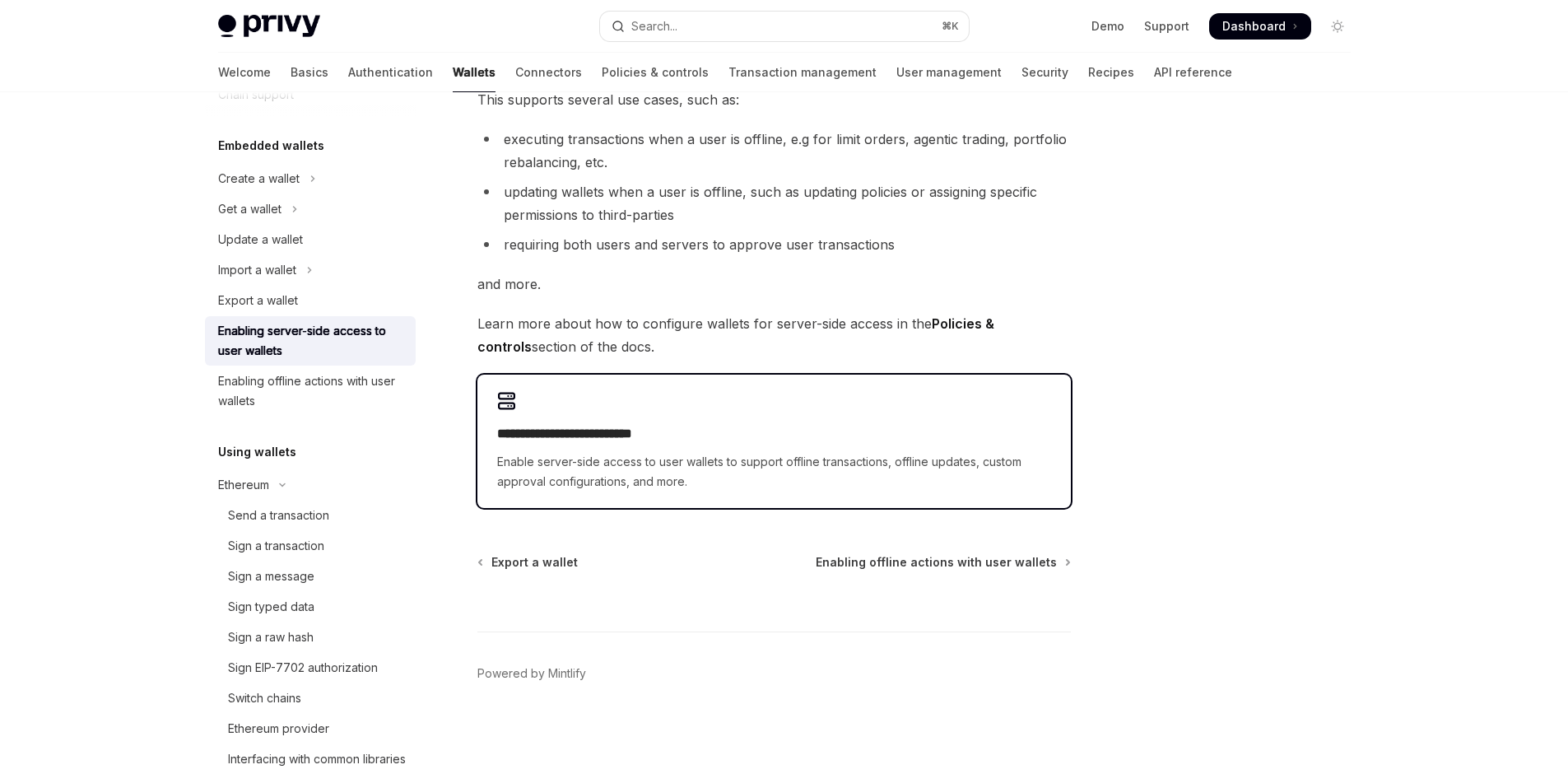
scroll to position [480, 0]
click at [647, 452] on span "Enable server-side access to user wallets to support offline transactions, offl…" at bounding box center [774, 471] width 554 height 40
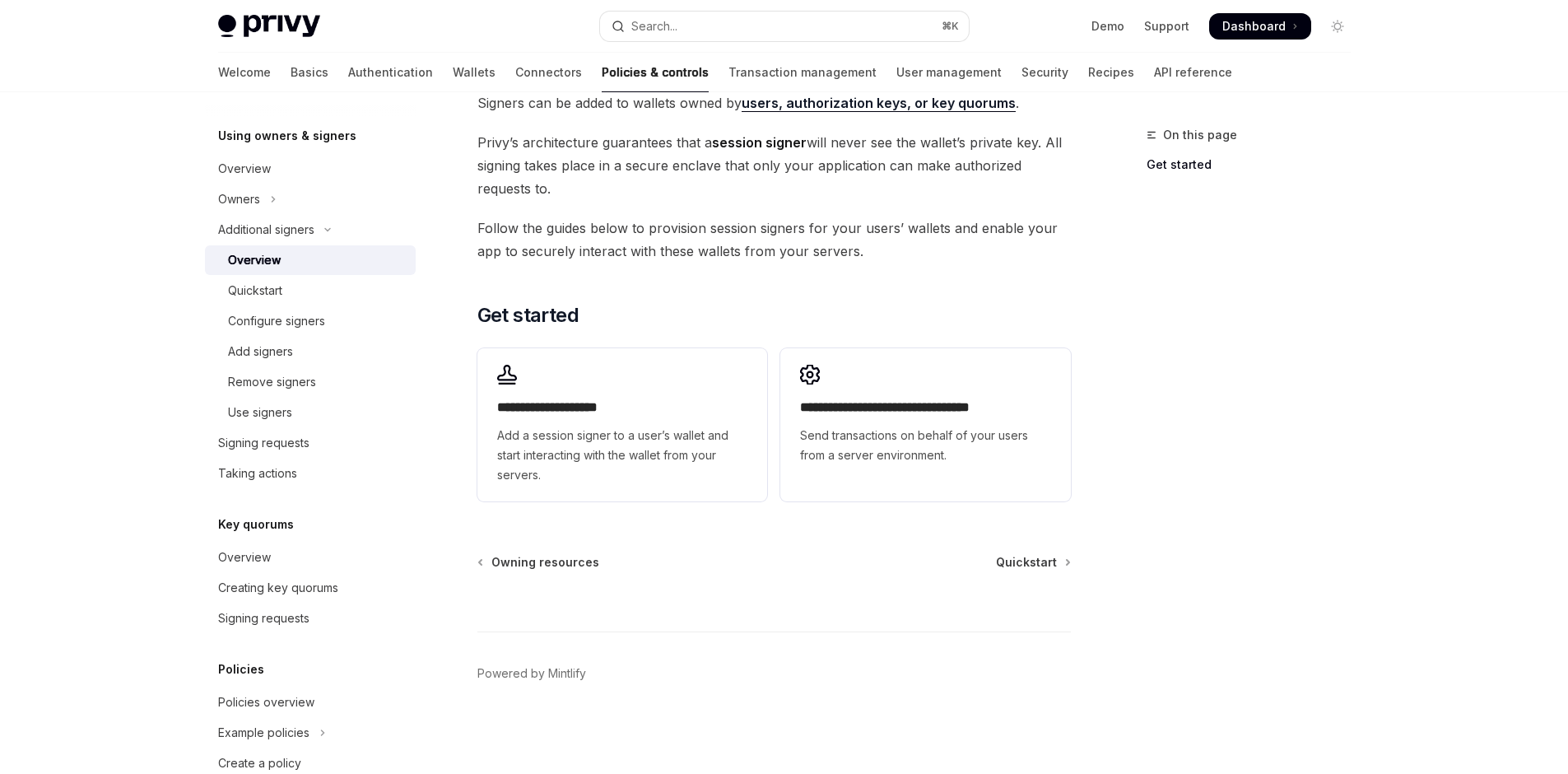
scroll to position [657, 0]
click at [944, 425] on span "Send transactions on behalf of your users from a server environment." at bounding box center [925, 445] width 250 height 40
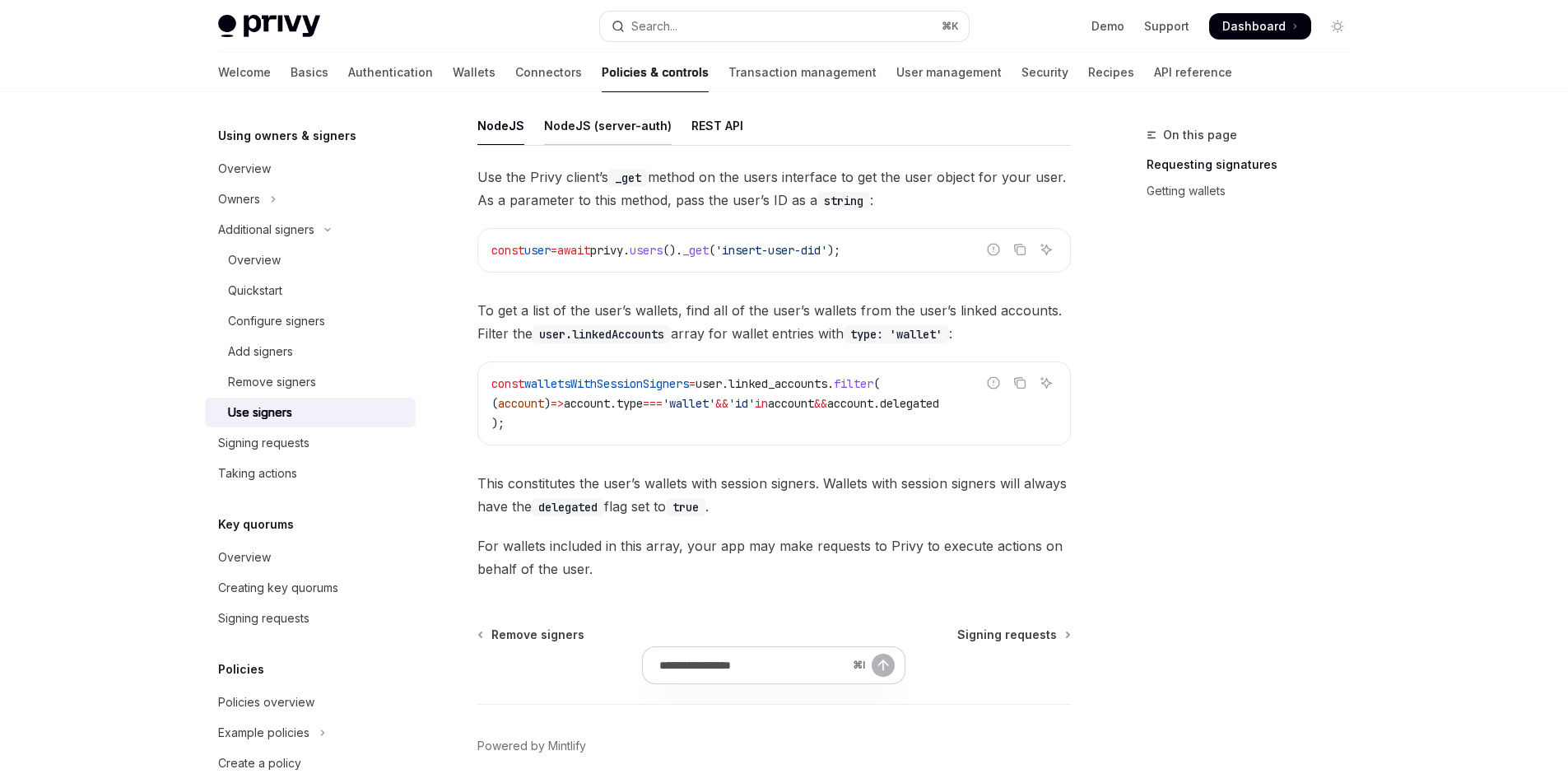
scroll to position [632, 0]
click at [589, 144] on div "NodeJS (server-auth)" at bounding box center [608, 125] width 127 height 39
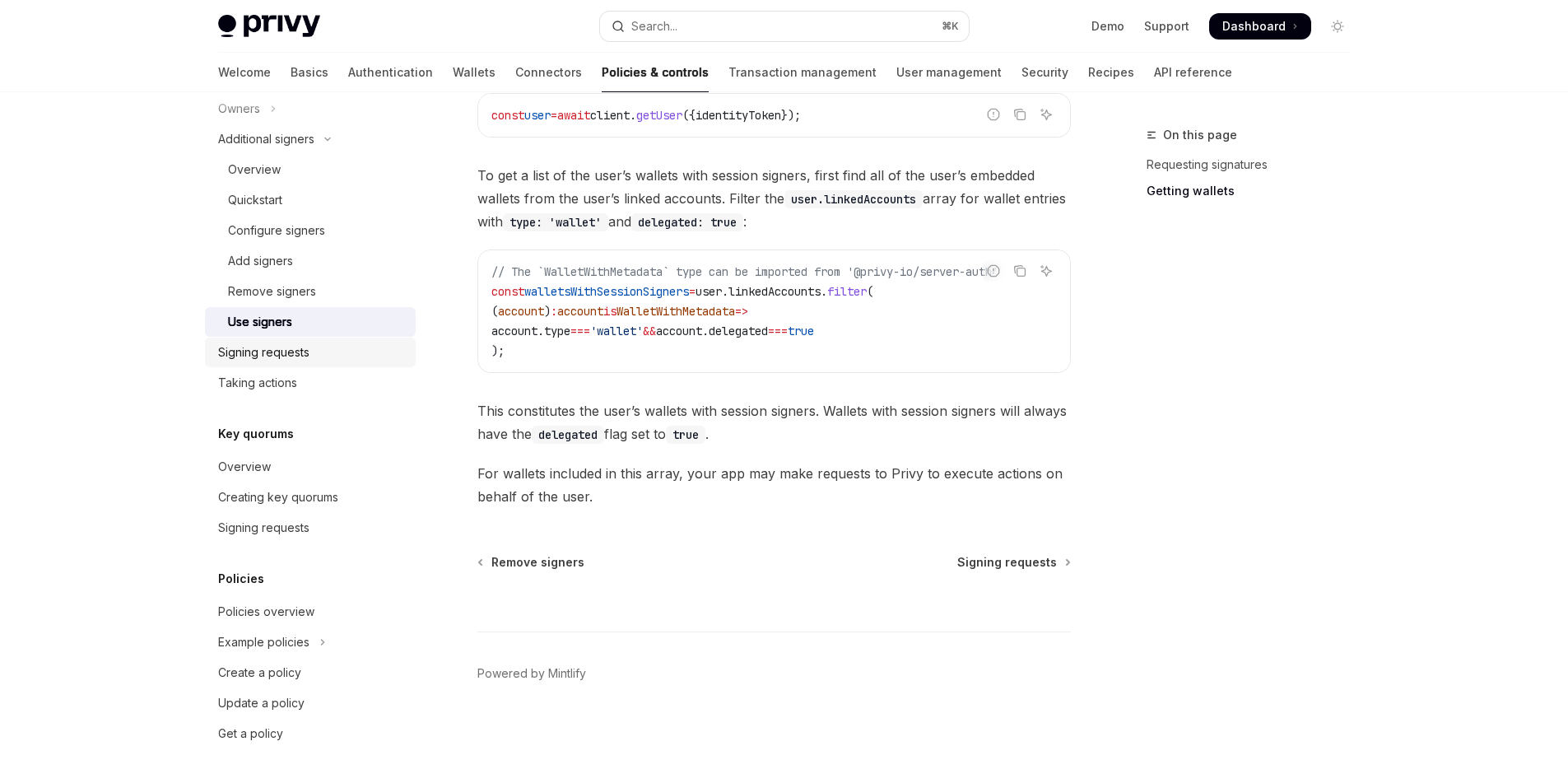
scroll to position [590, 0]
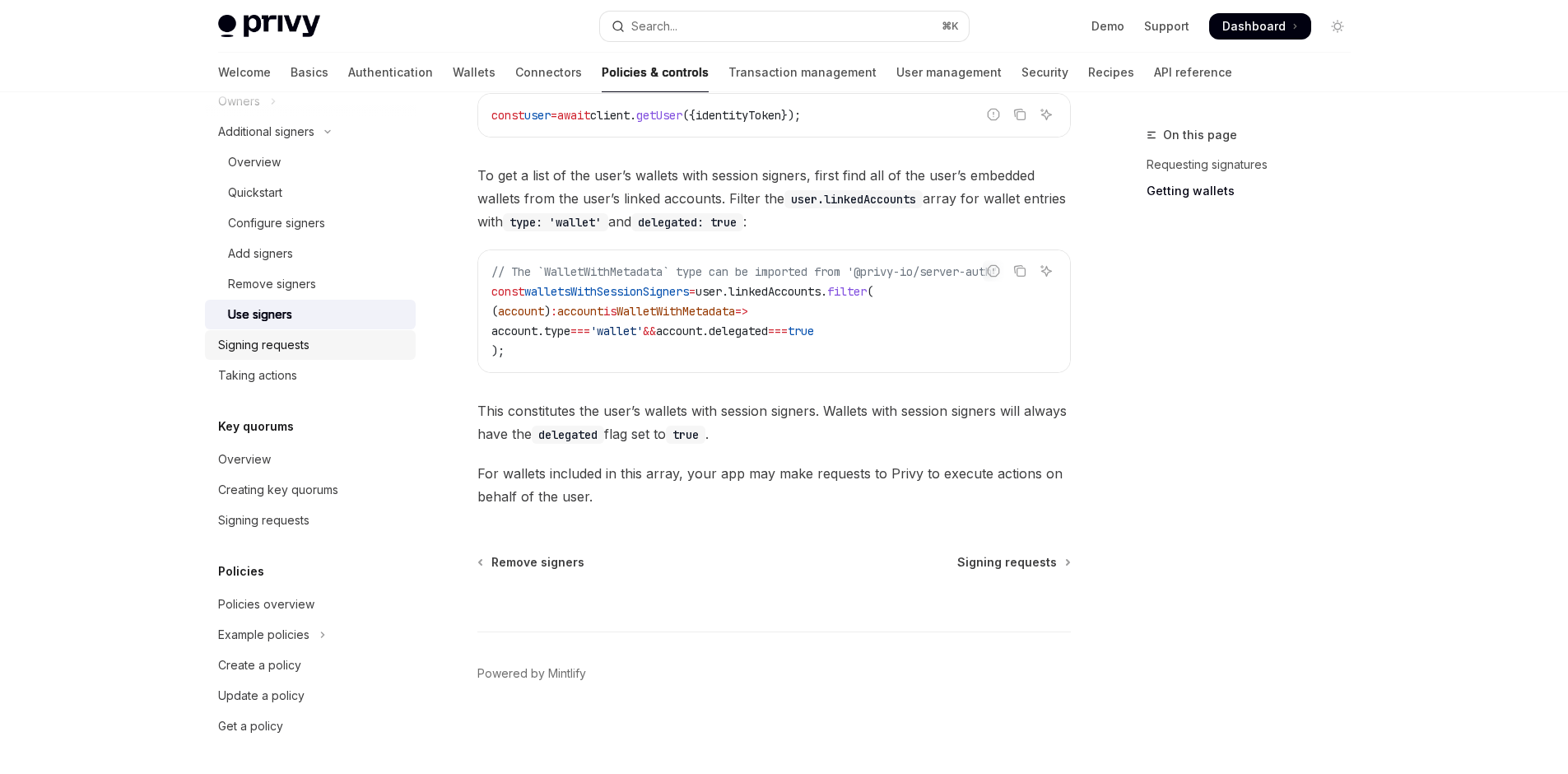
click at [232, 355] on div "Signing requests" at bounding box center [312, 345] width 187 height 19
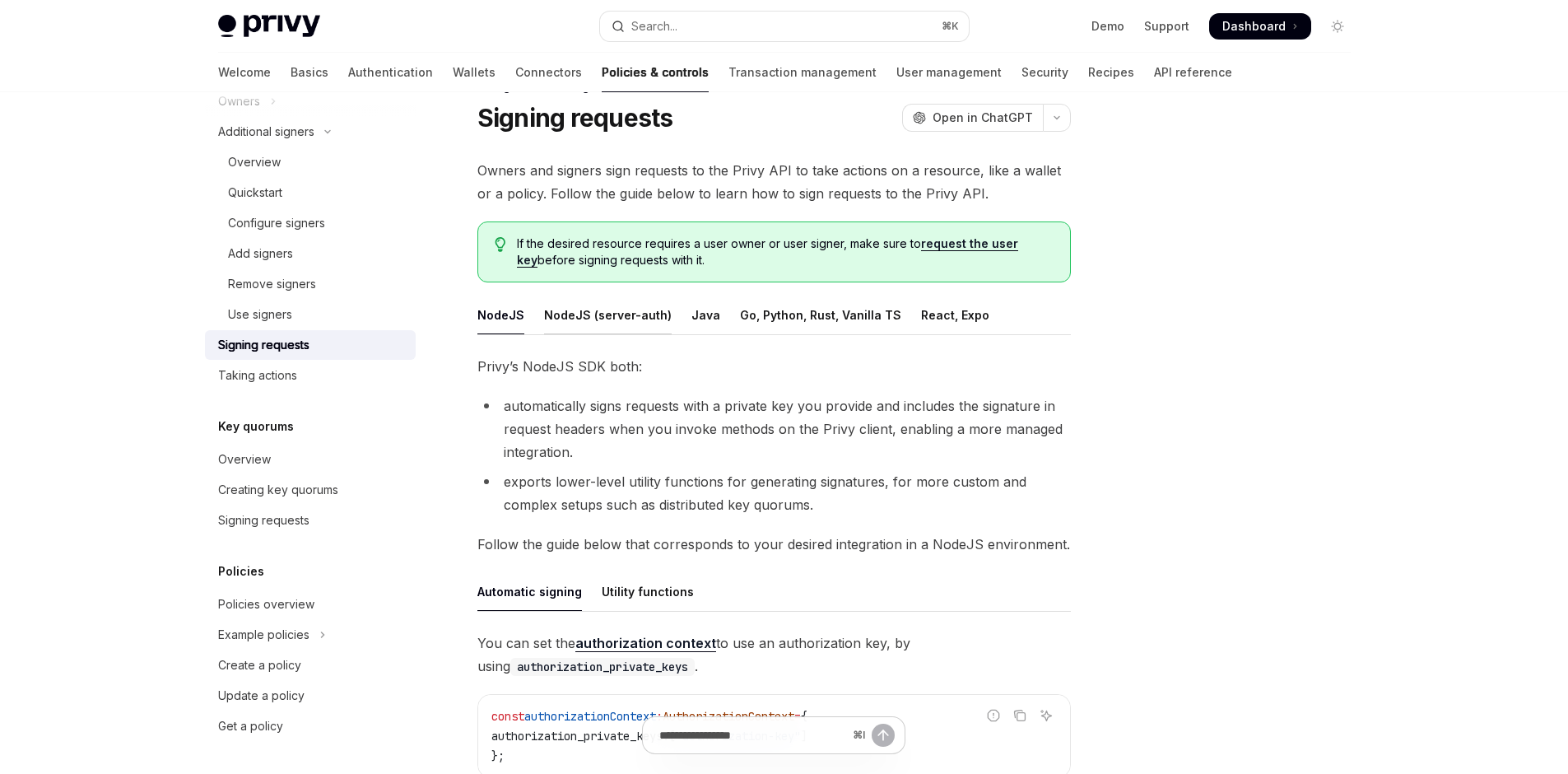
click at [577, 334] on div "NodeJS (server-auth)" at bounding box center [608, 315] width 127 height 39
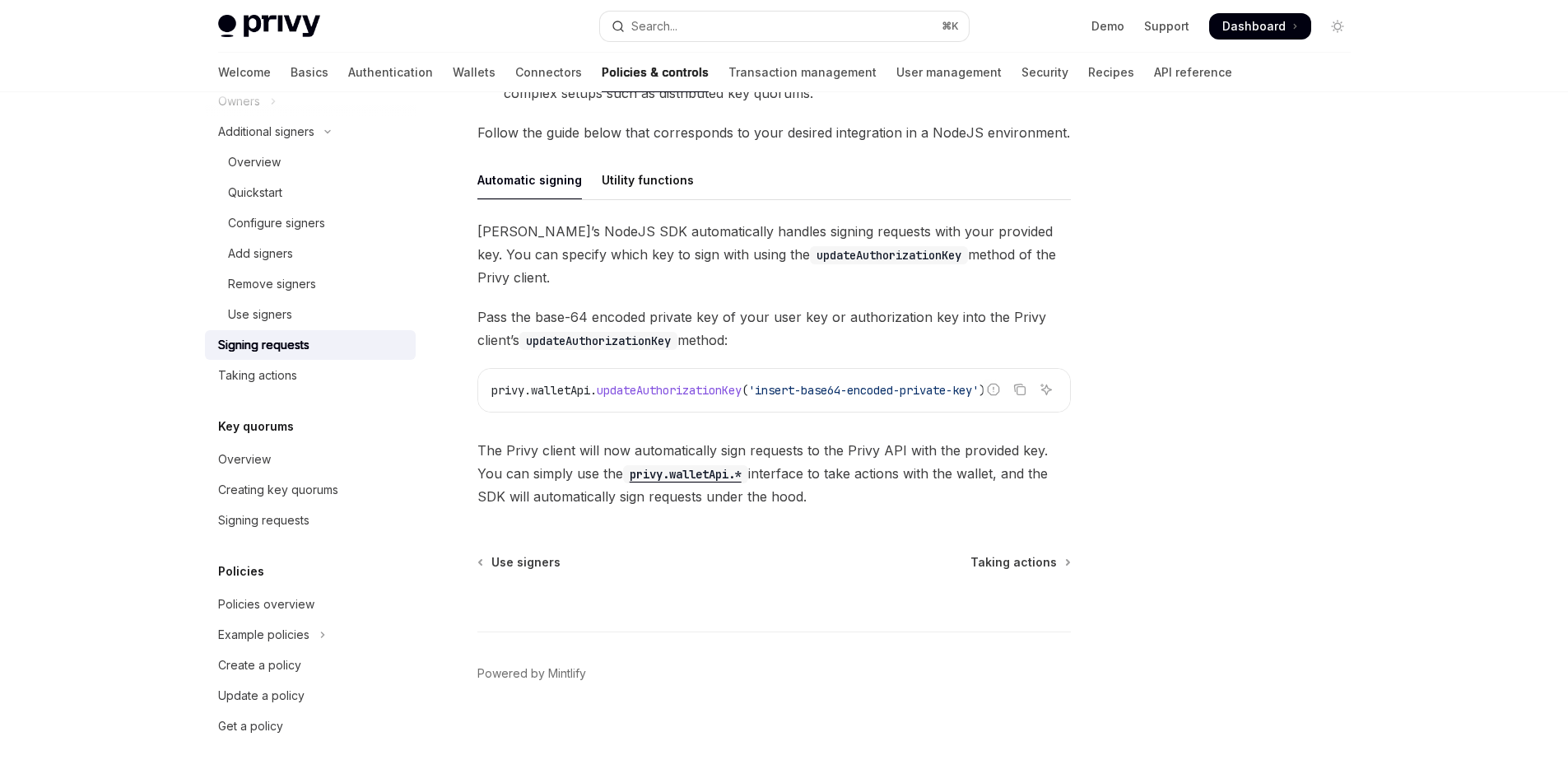
scroll to position [694, 0]
click at [223, 386] on div "Taking actions" at bounding box center [312, 375] width 187 height 19
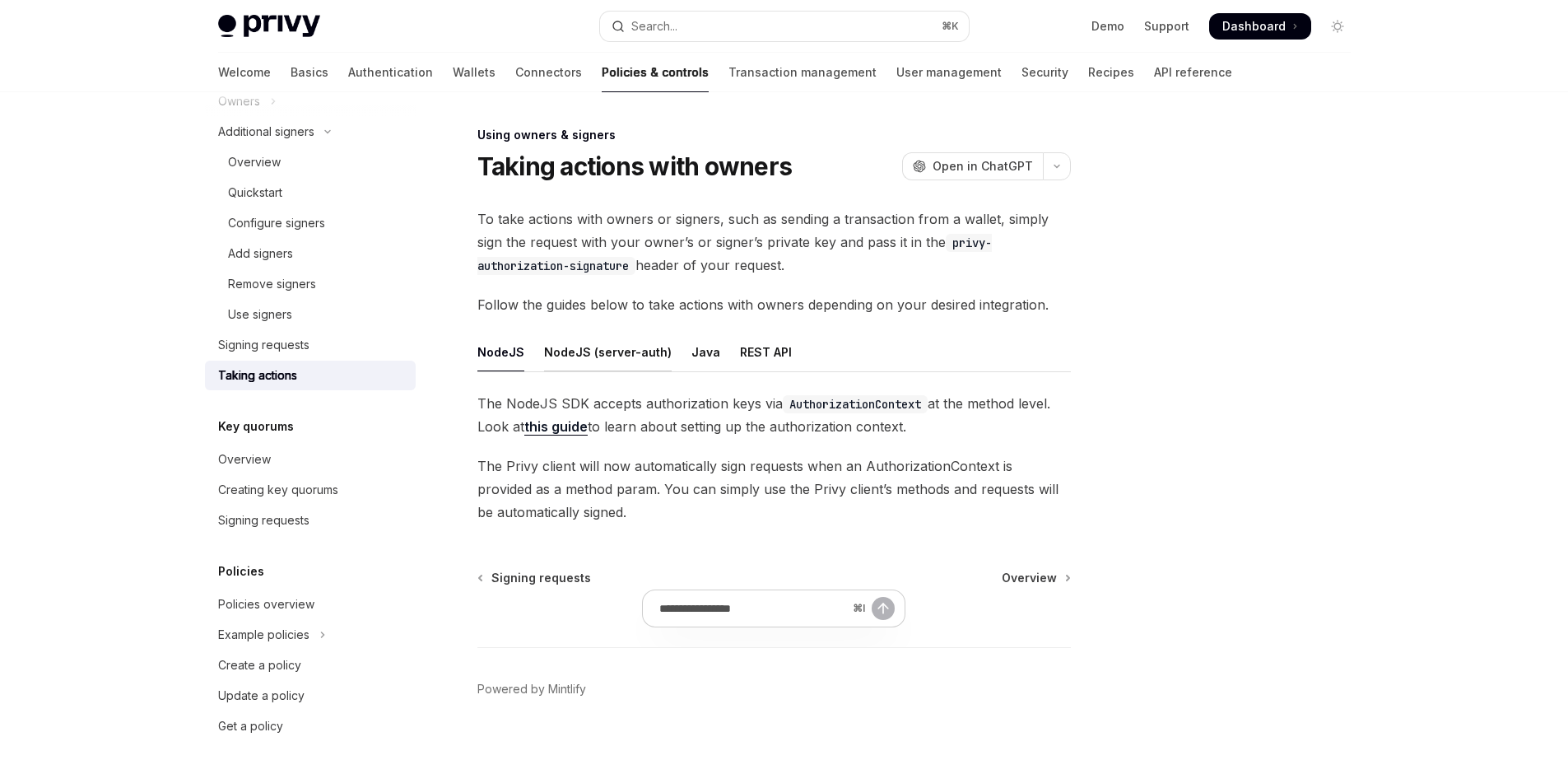
click at [576, 372] on div "NodeJS (server-auth)" at bounding box center [608, 352] width 127 height 39
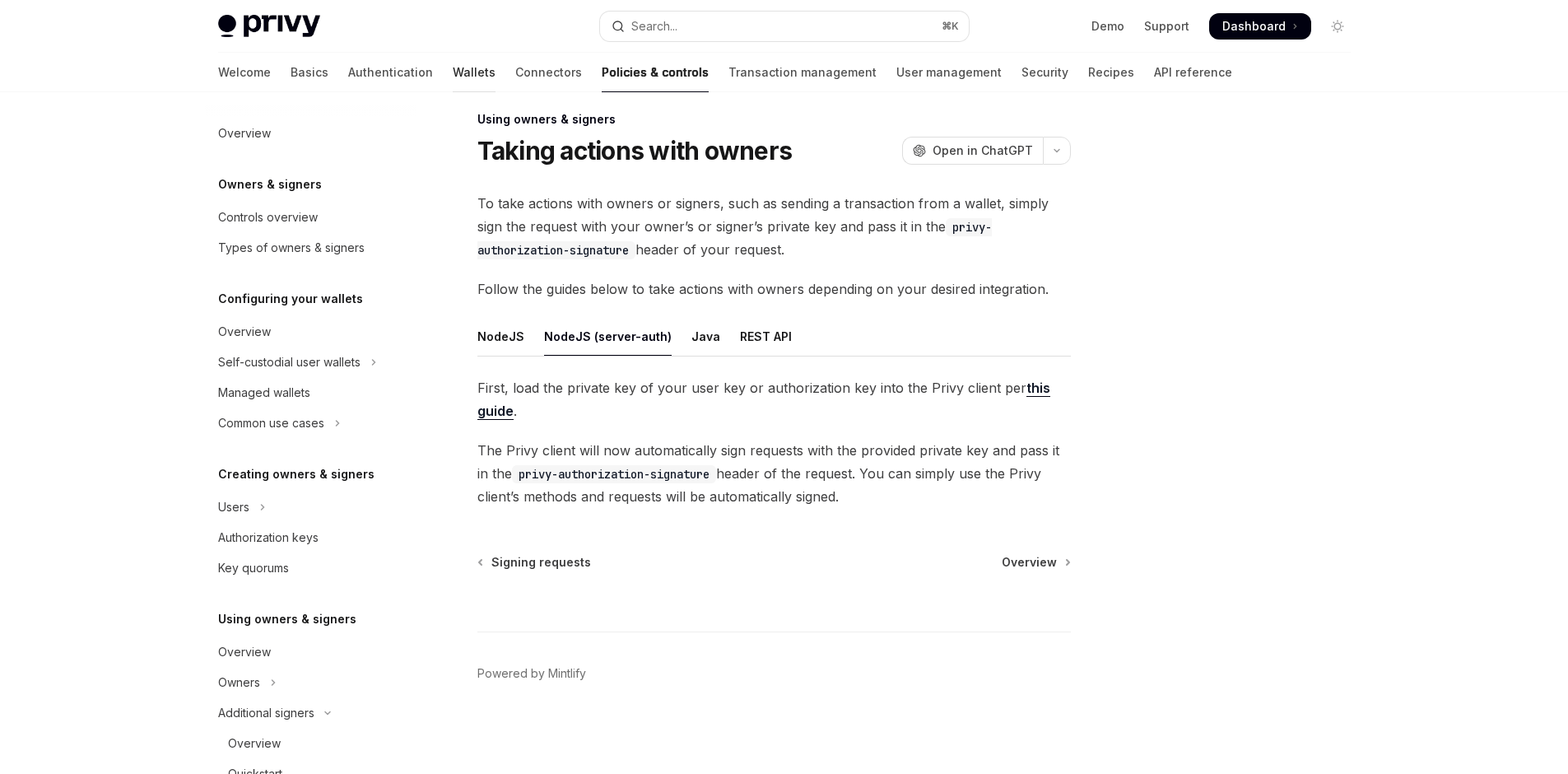
click at [453, 92] on link "Wallets" at bounding box center [474, 73] width 42 height 40
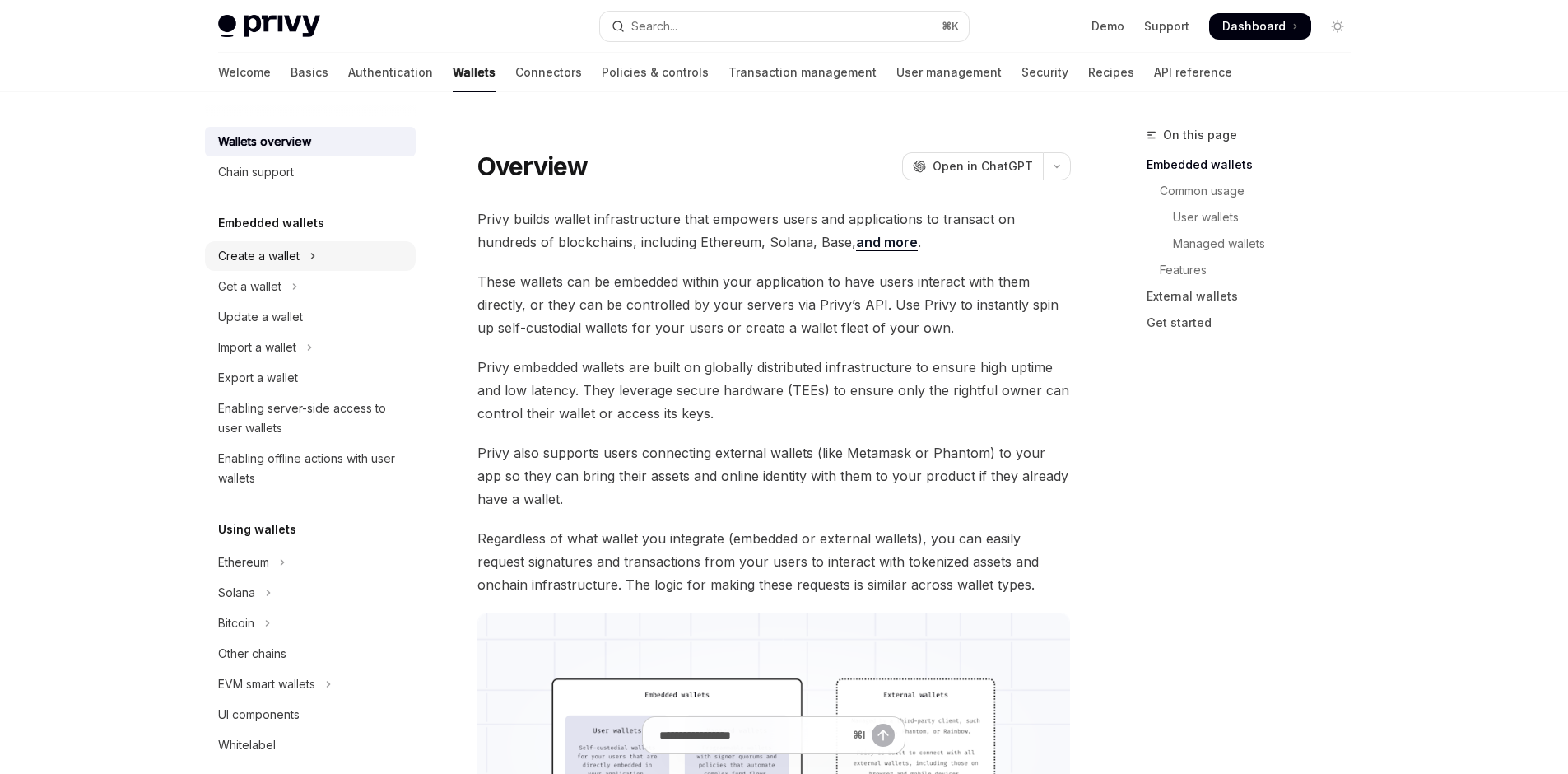
click at [218, 266] on div "Create a wallet" at bounding box center [259, 256] width 81 height 19
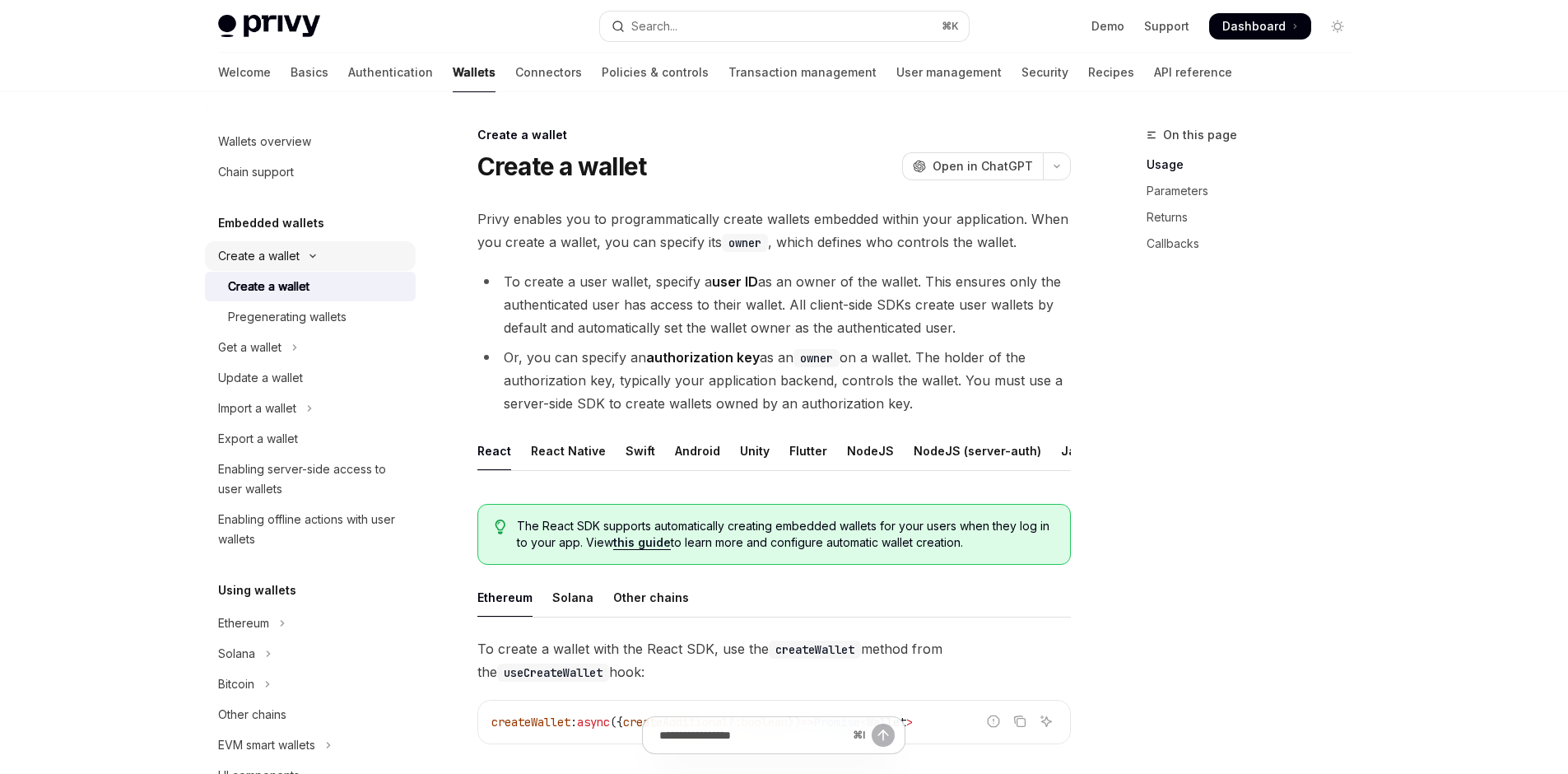
click at [218, 266] on div "Create a wallet" at bounding box center [259, 256] width 81 height 19
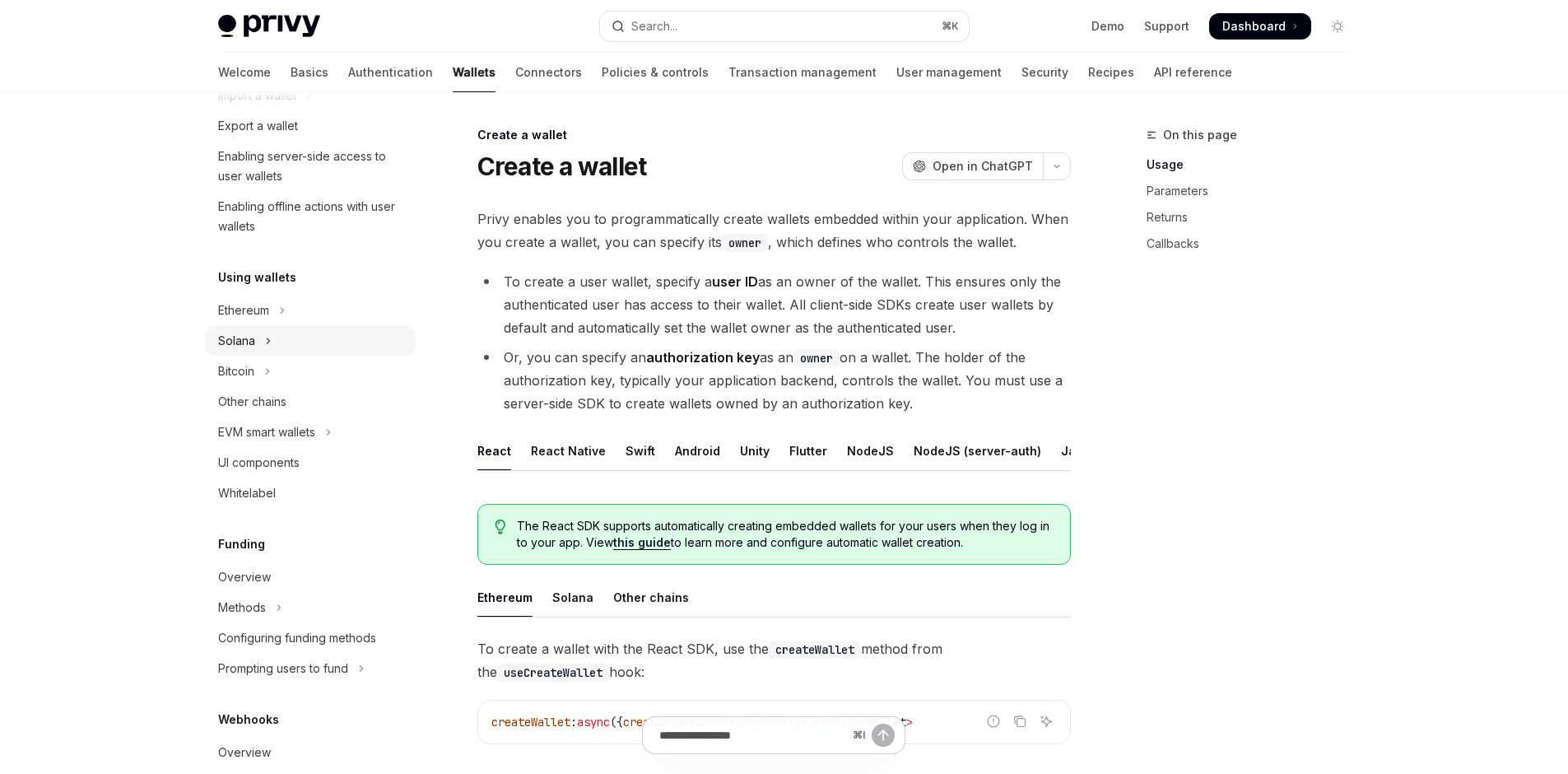
scroll to position [282, 0]
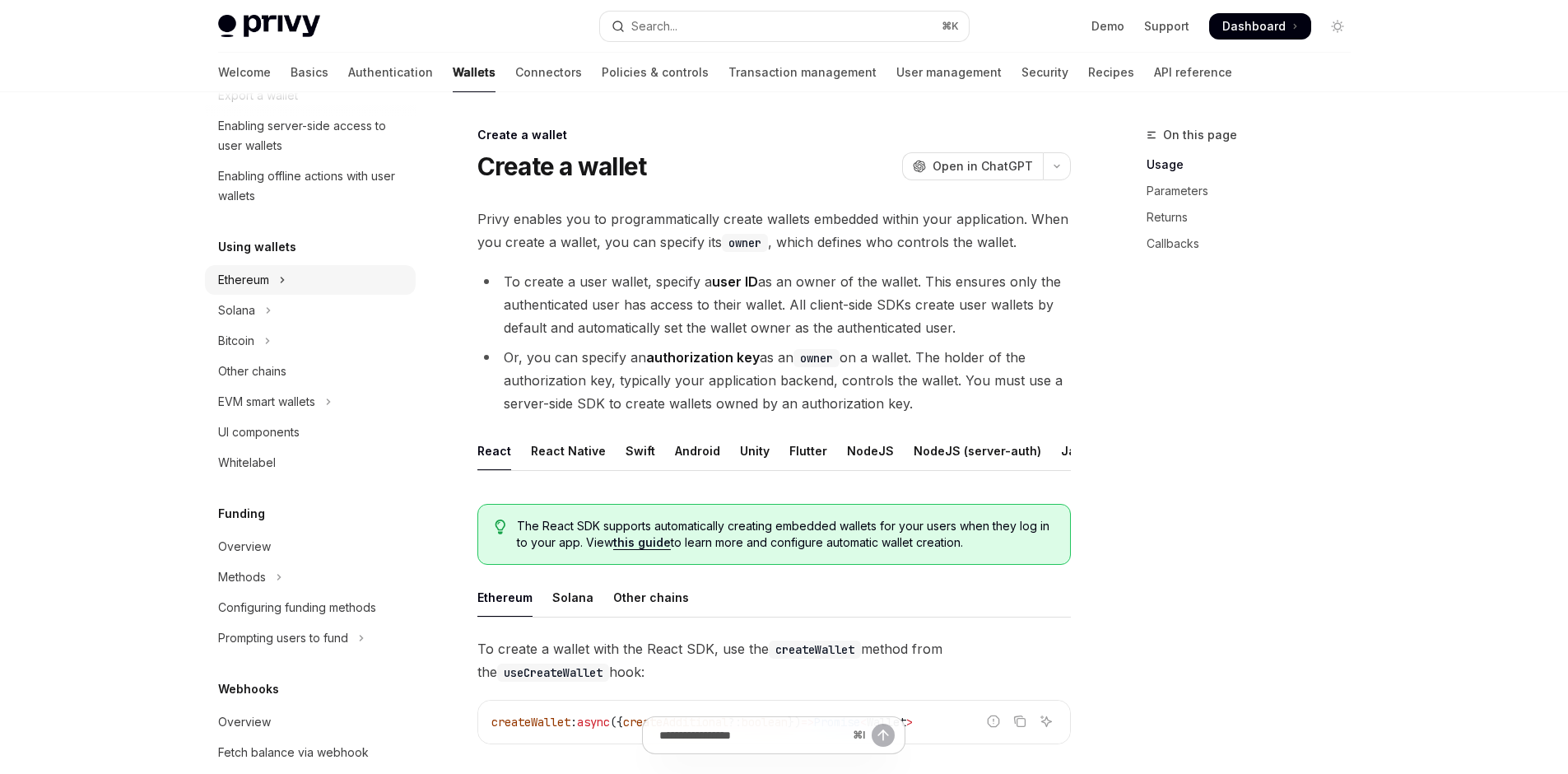
click at [215, 295] on button "Ethereum" at bounding box center [310, 280] width 210 height 30
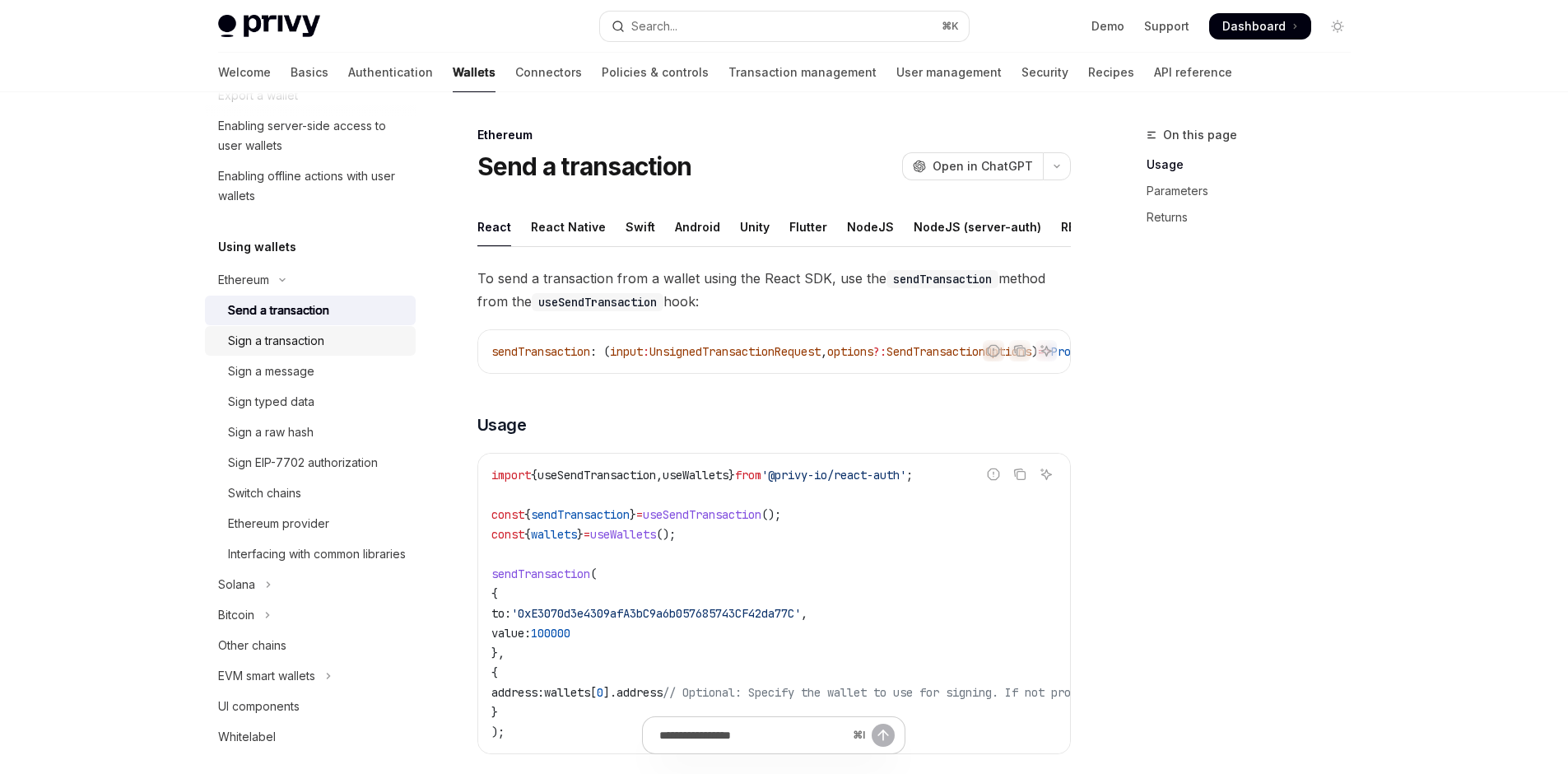
click at [229, 351] on div "Sign a transaction" at bounding box center [317, 341] width 178 height 19
click at [231, 409] on div "Sign typed data" at bounding box center [317, 398] width 178 height 19
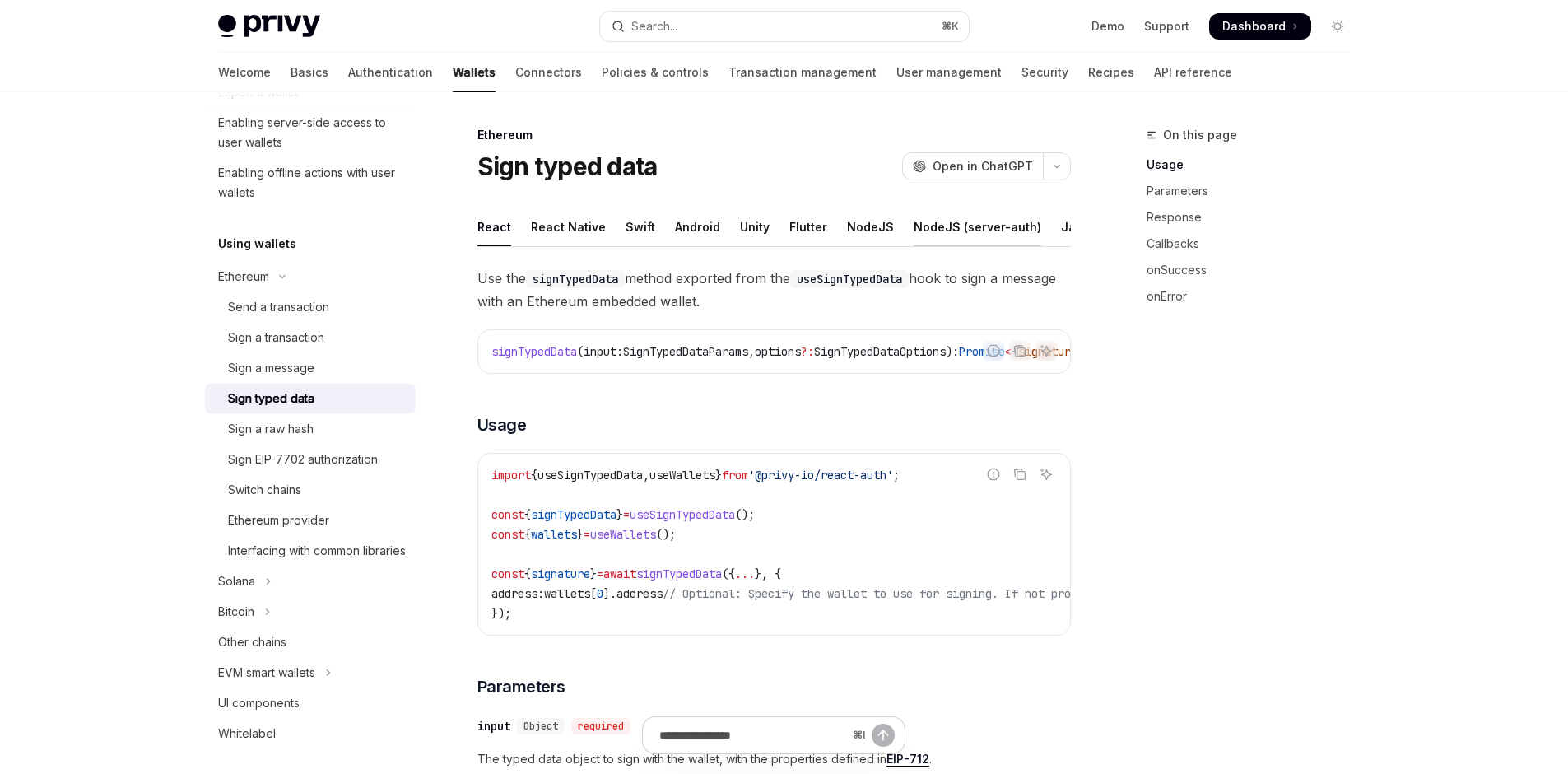
click at [996, 246] on div "NodeJS (server-auth)" at bounding box center [977, 227] width 127 height 39
type textarea "*"
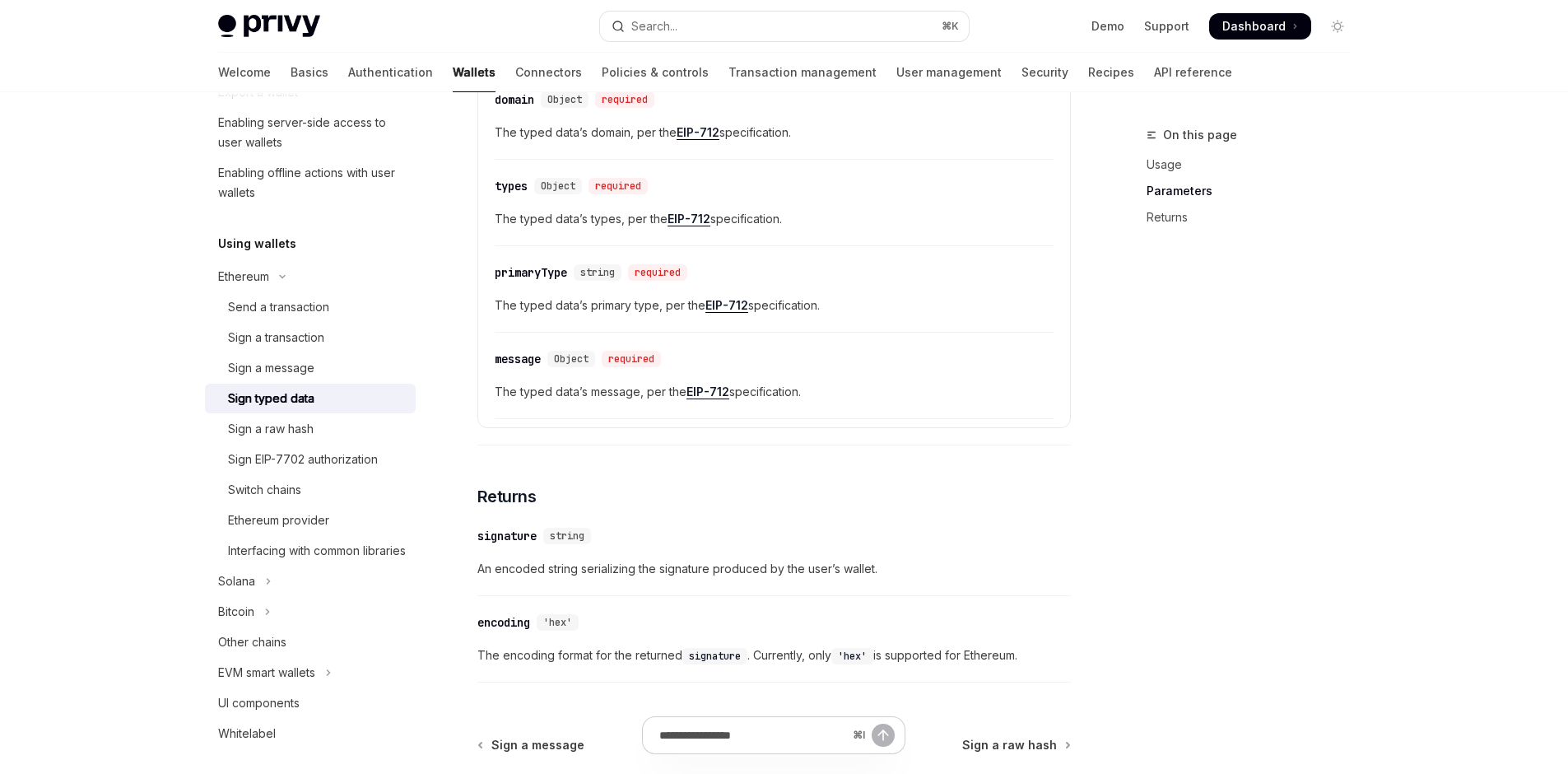
scroll to position [1661, 0]
click at [692, 76] on summary "**********" at bounding box center [774, 57] width 592 height 38
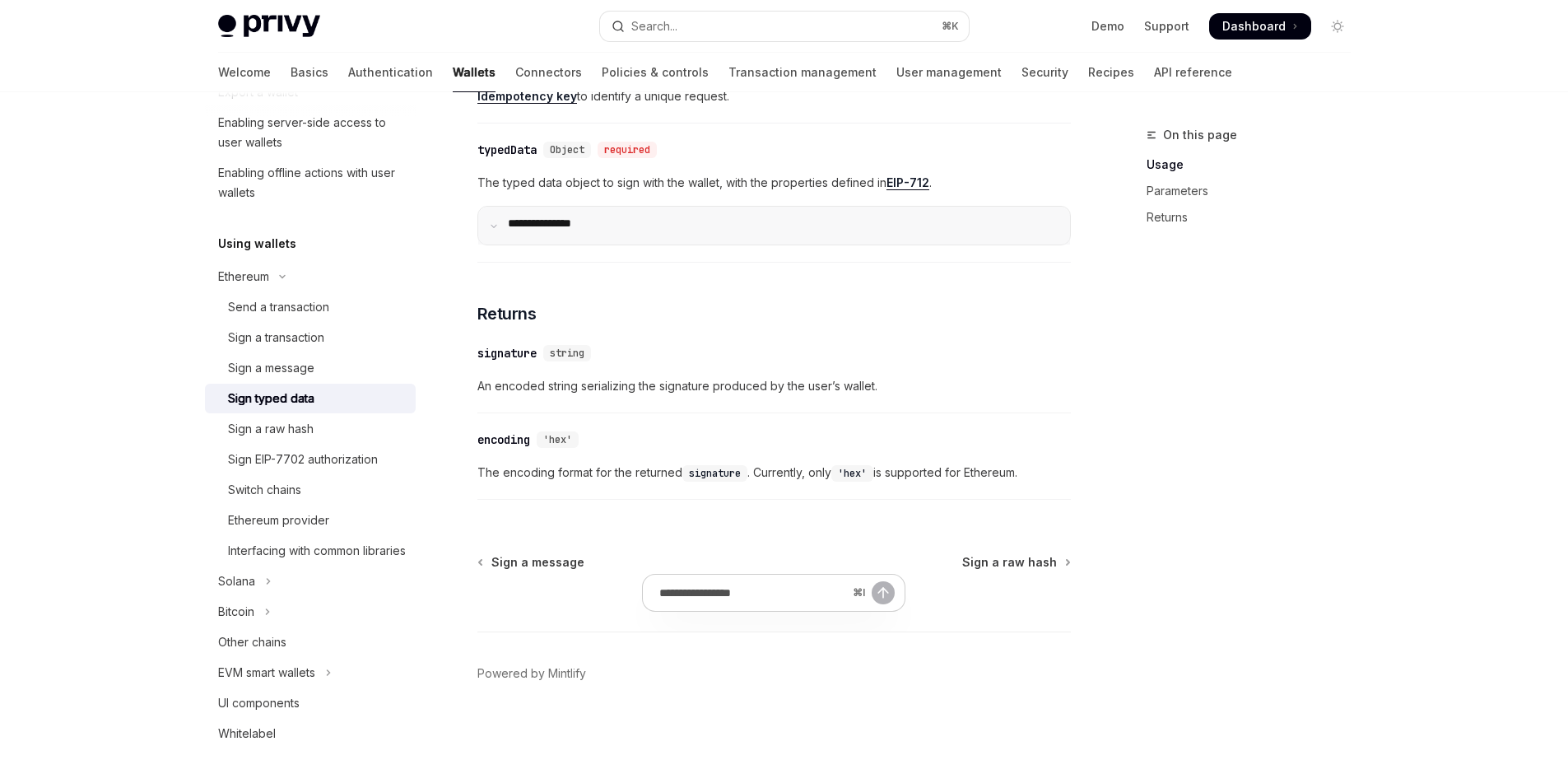
scroll to position [1611, 0]
click at [1268, 445] on div "On this page Usage Parameters Returns" at bounding box center [1238, 448] width 250 height 648
